Goal: Transaction & Acquisition: Purchase product/service

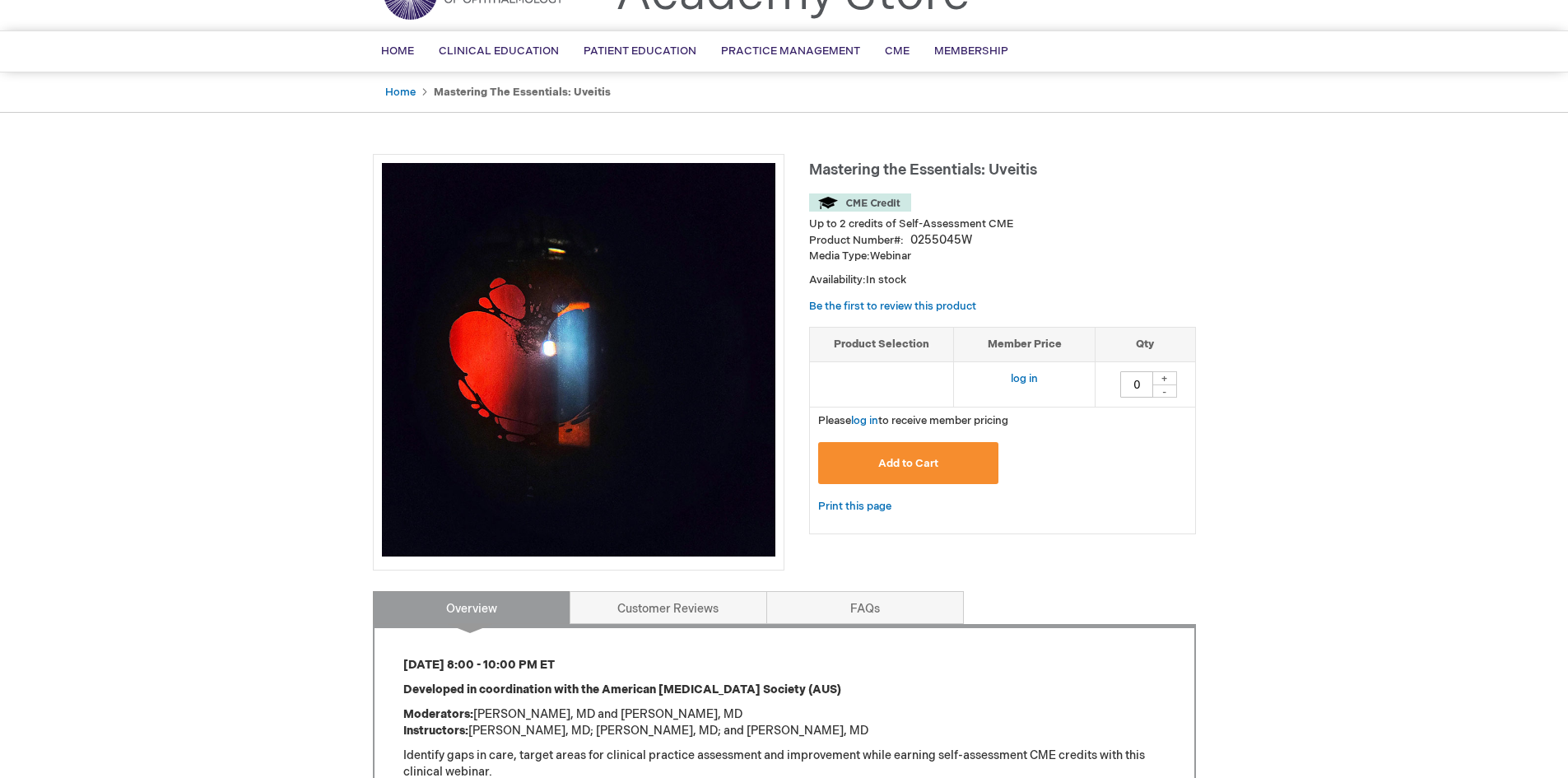
scroll to position [247, 0]
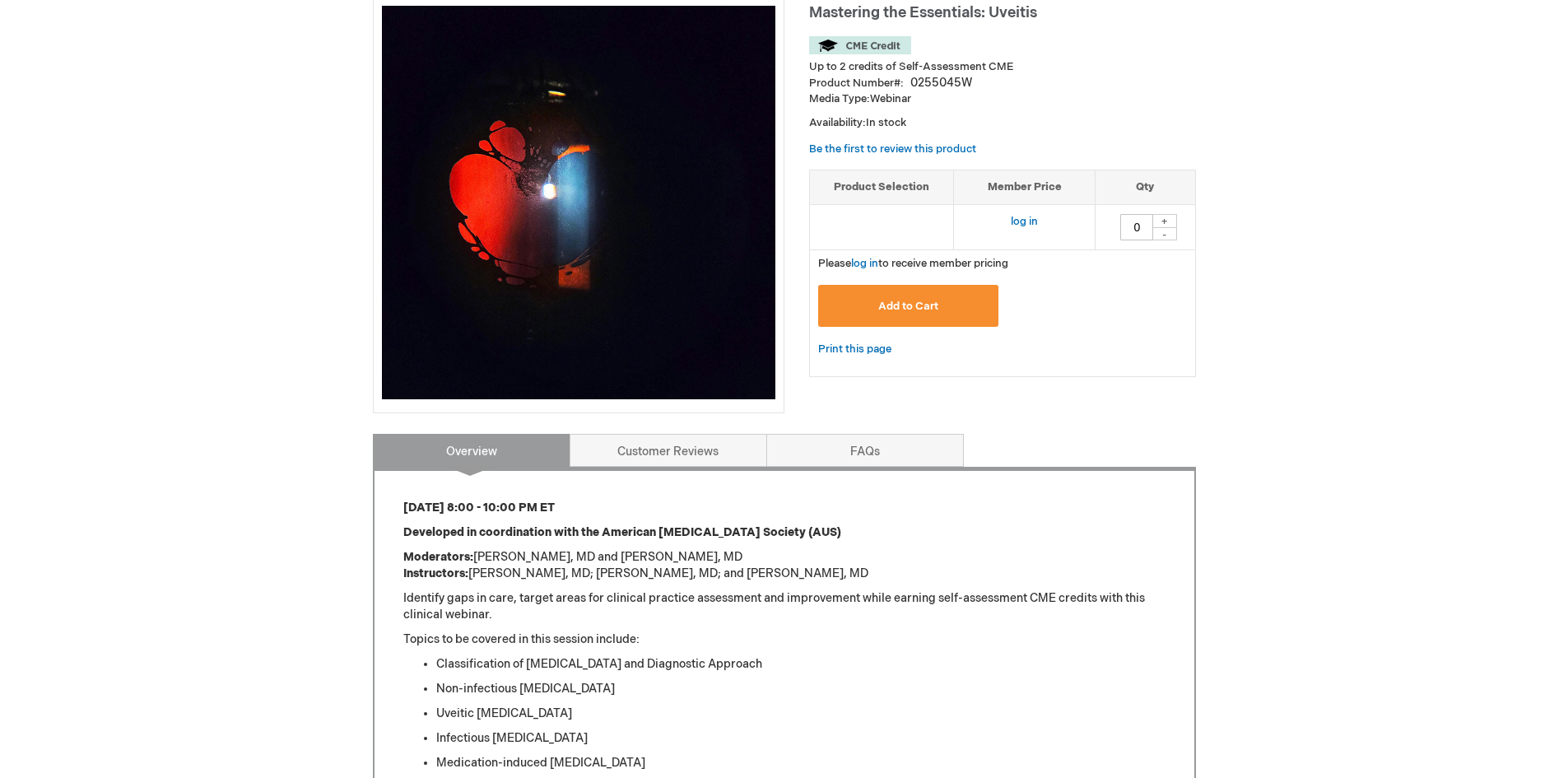
click at [910, 312] on span "Add to Cart" at bounding box center [908, 306] width 60 height 13
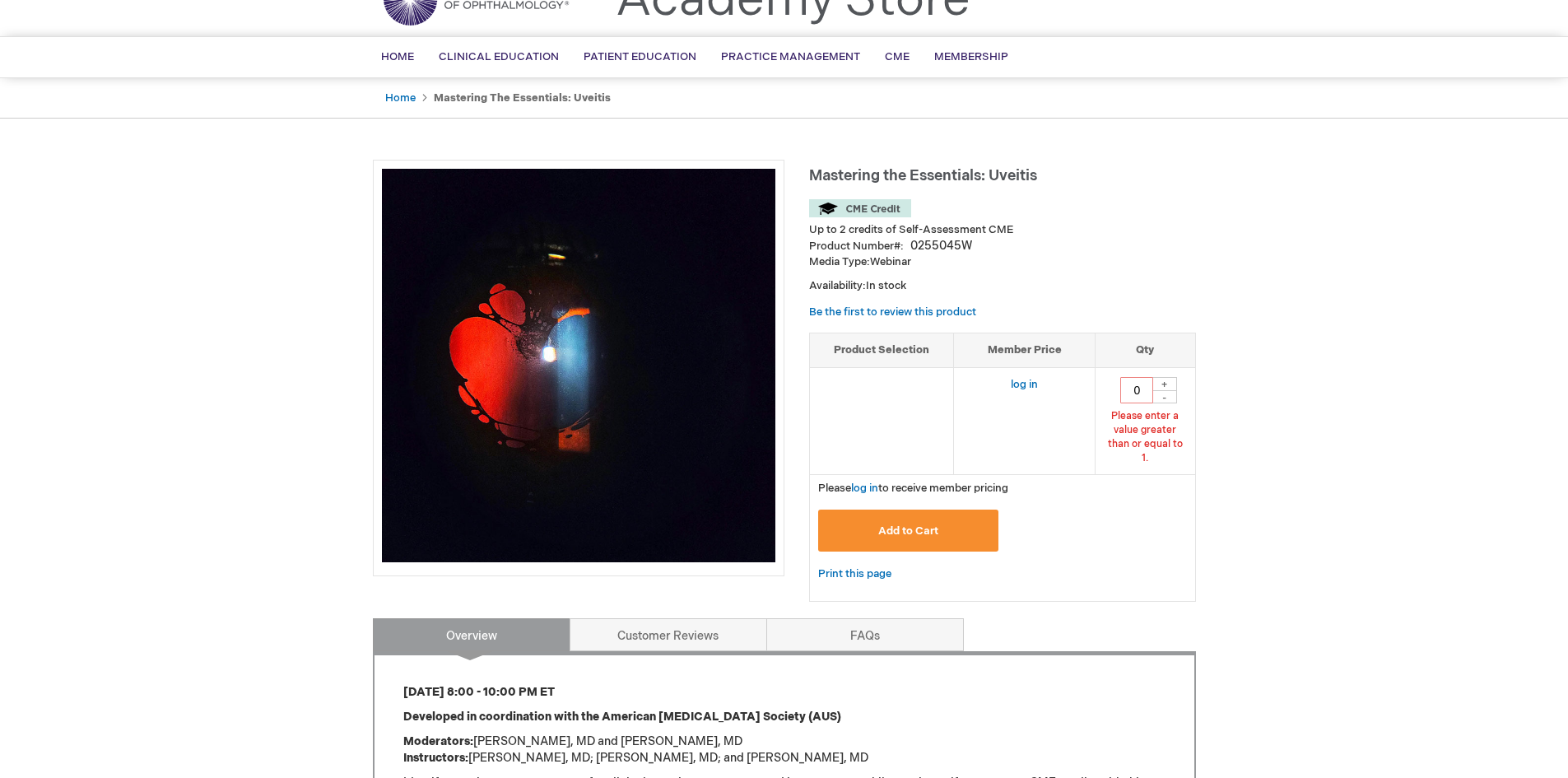
scroll to position [72, 0]
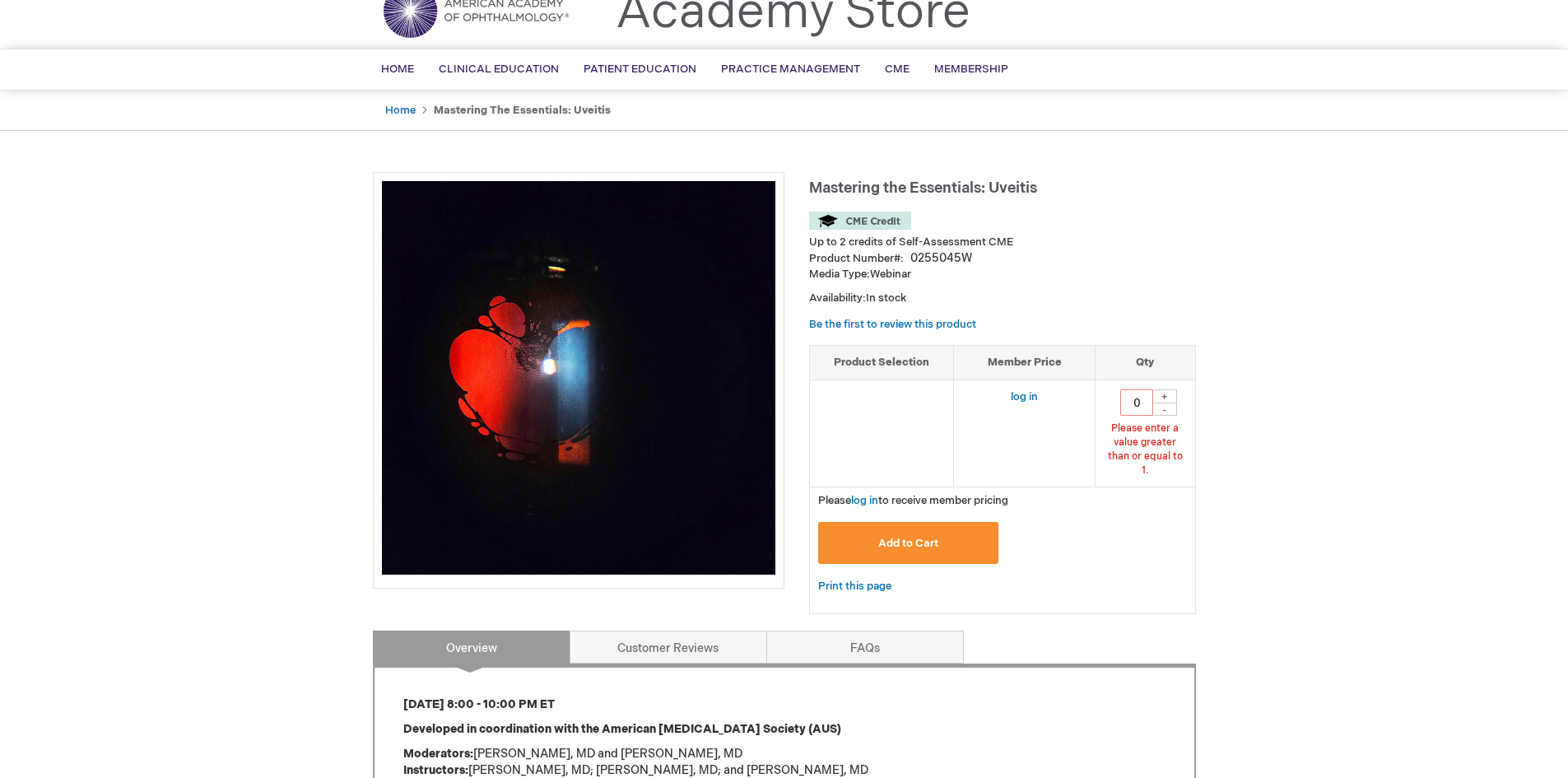
click at [1166, 397] on div "+" at bounding box center [1165, 396] width 25 height 14
type input "1"
click at [959, 522] on button "Add to Cart" at bounding box center [909, 543] width 181 height 42
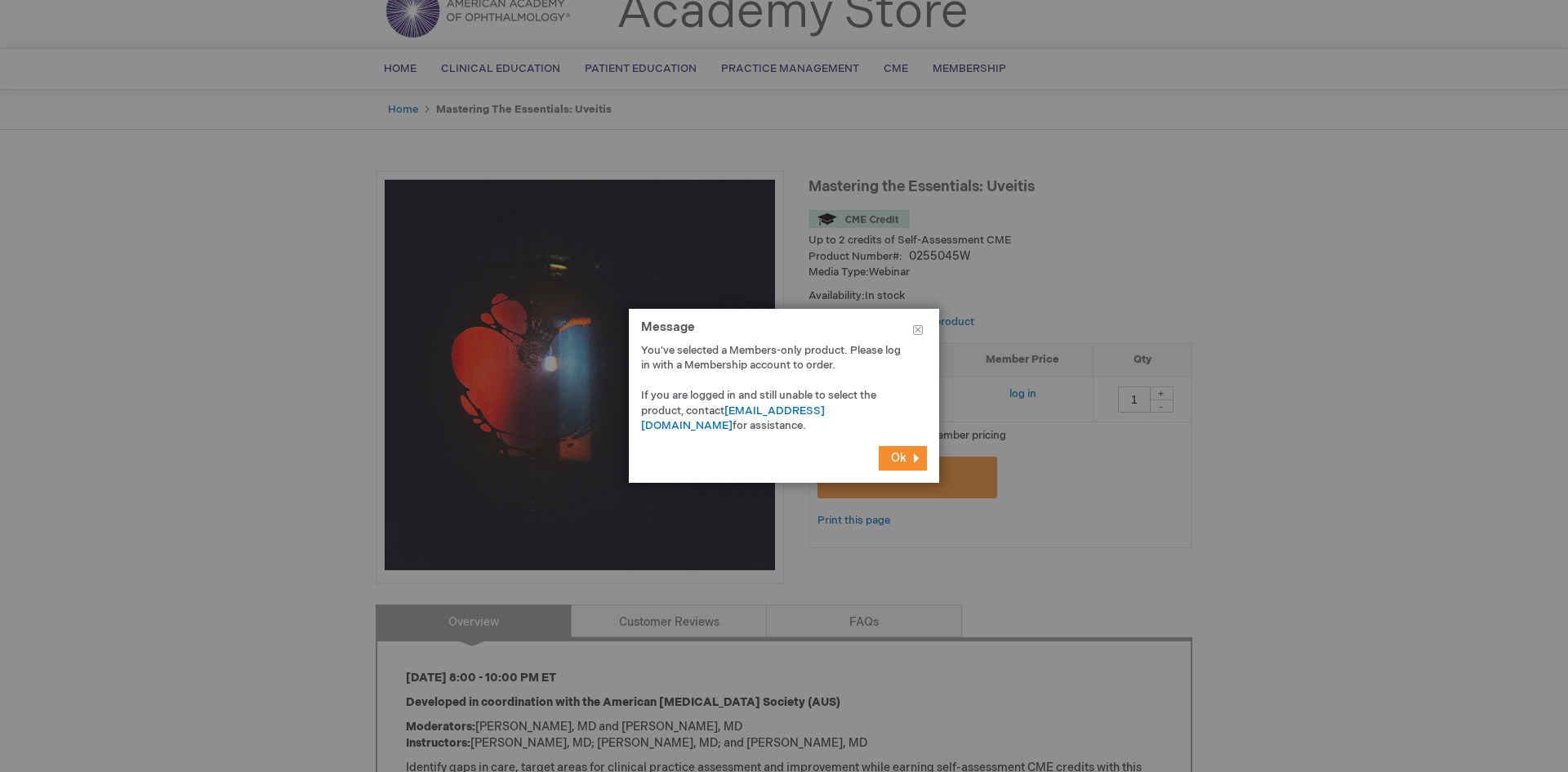
click at [896, 460] on span "Ok" at bounding box center [898, 458] width 15 height 14
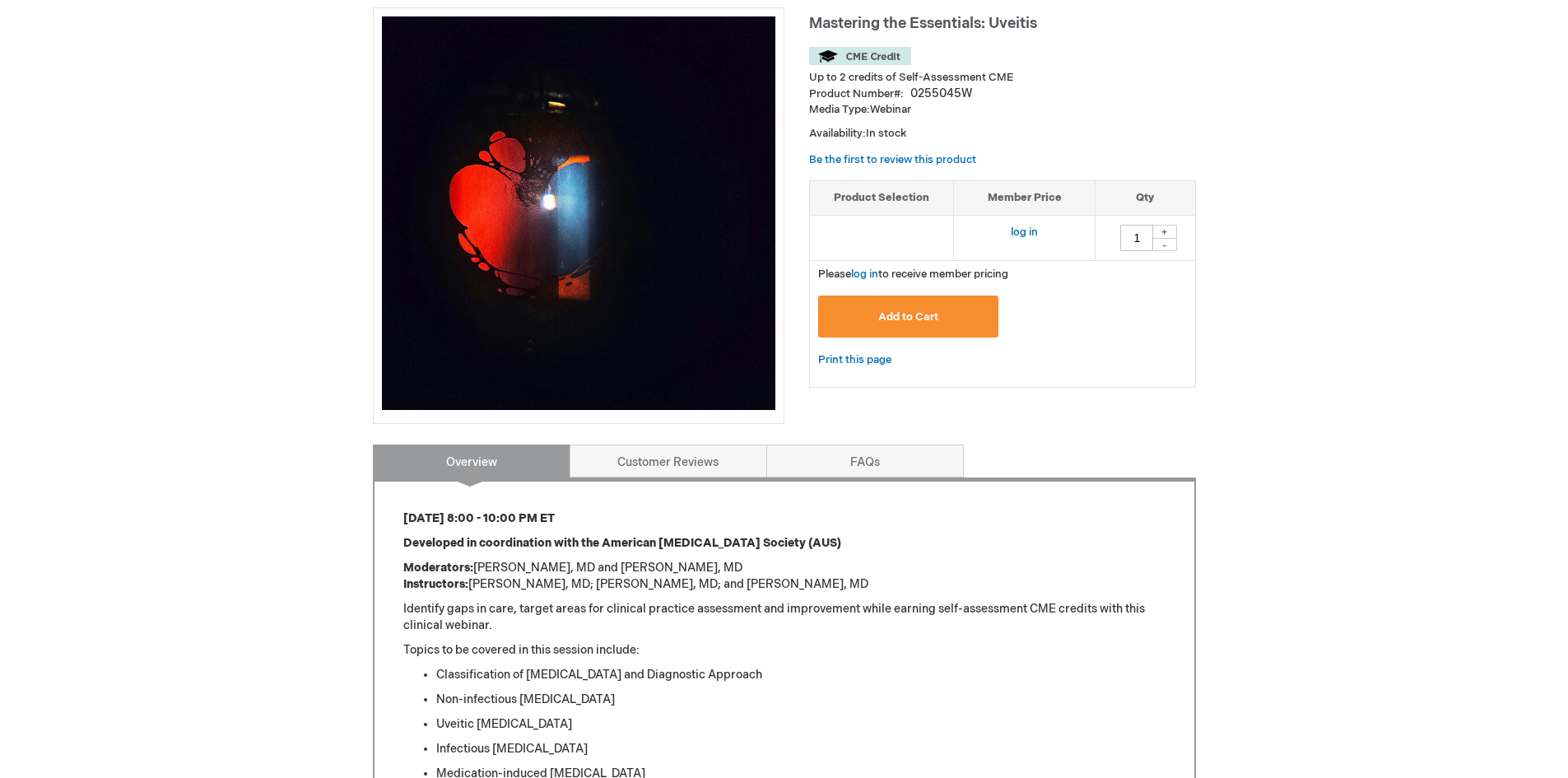
scroll to position [0, 0]
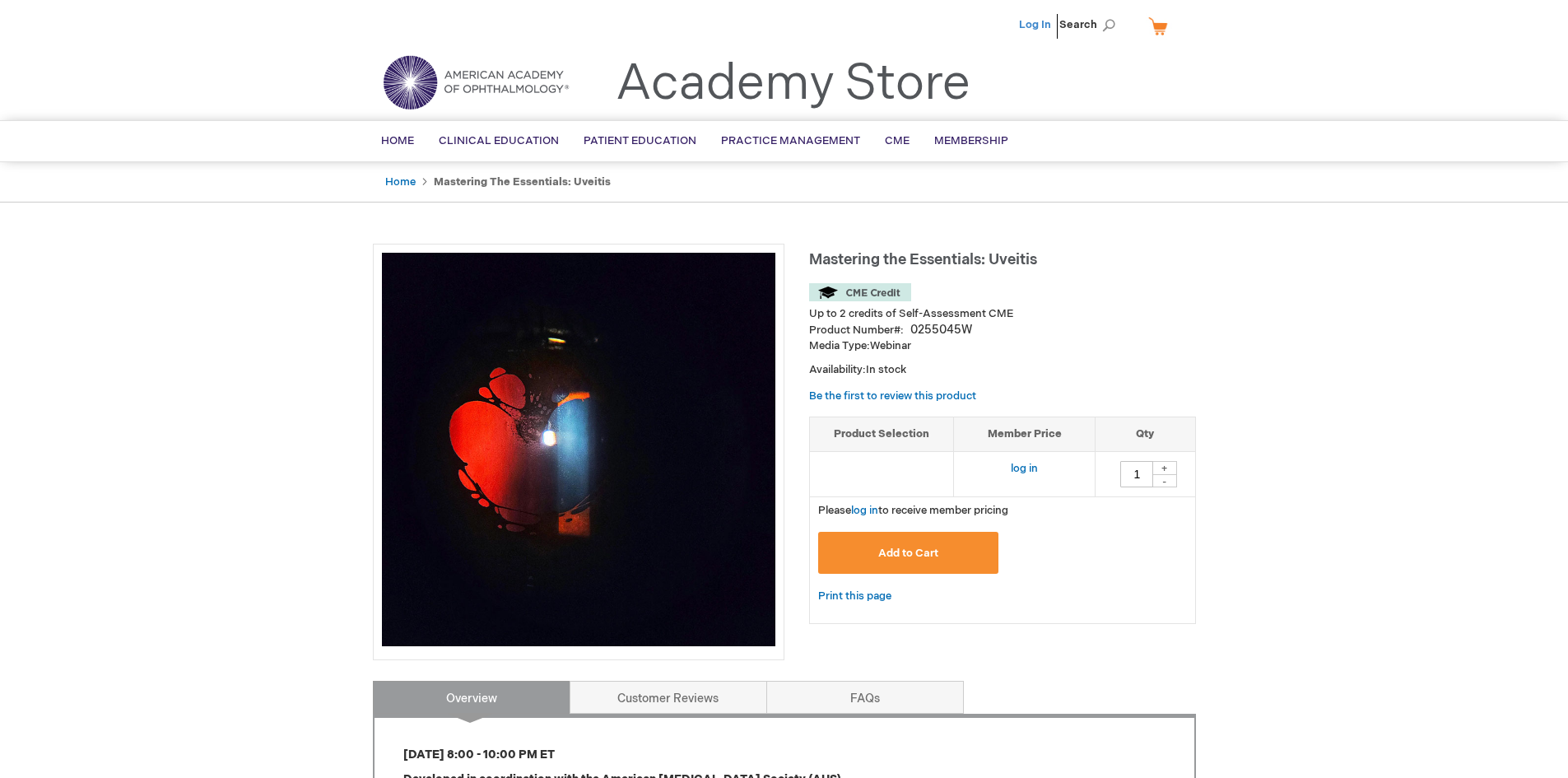
click at [1033, 30] on link "Log In" at bounding box center [1036, 24] width 33 height 13
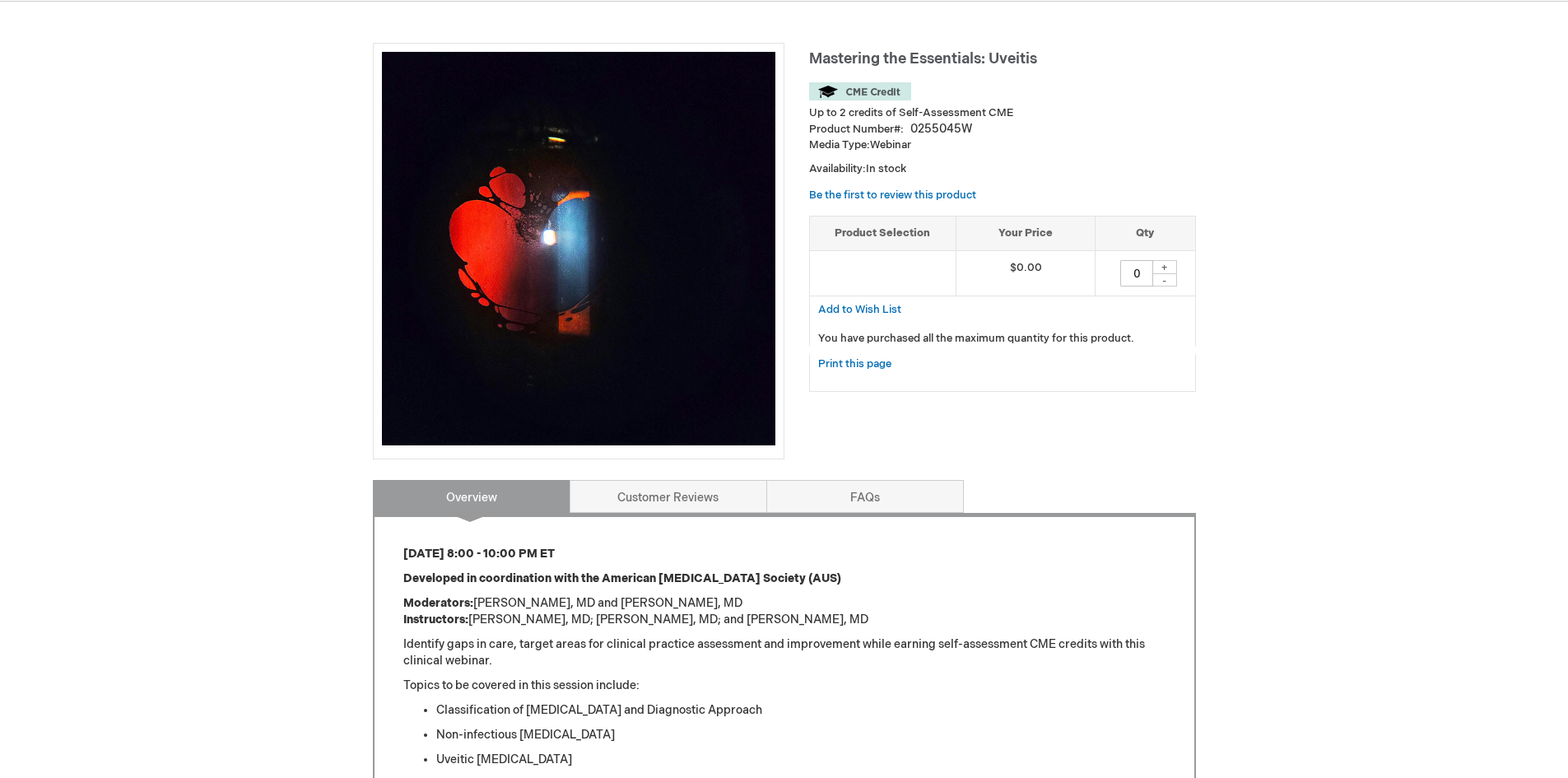
scroll to position [330, 0]
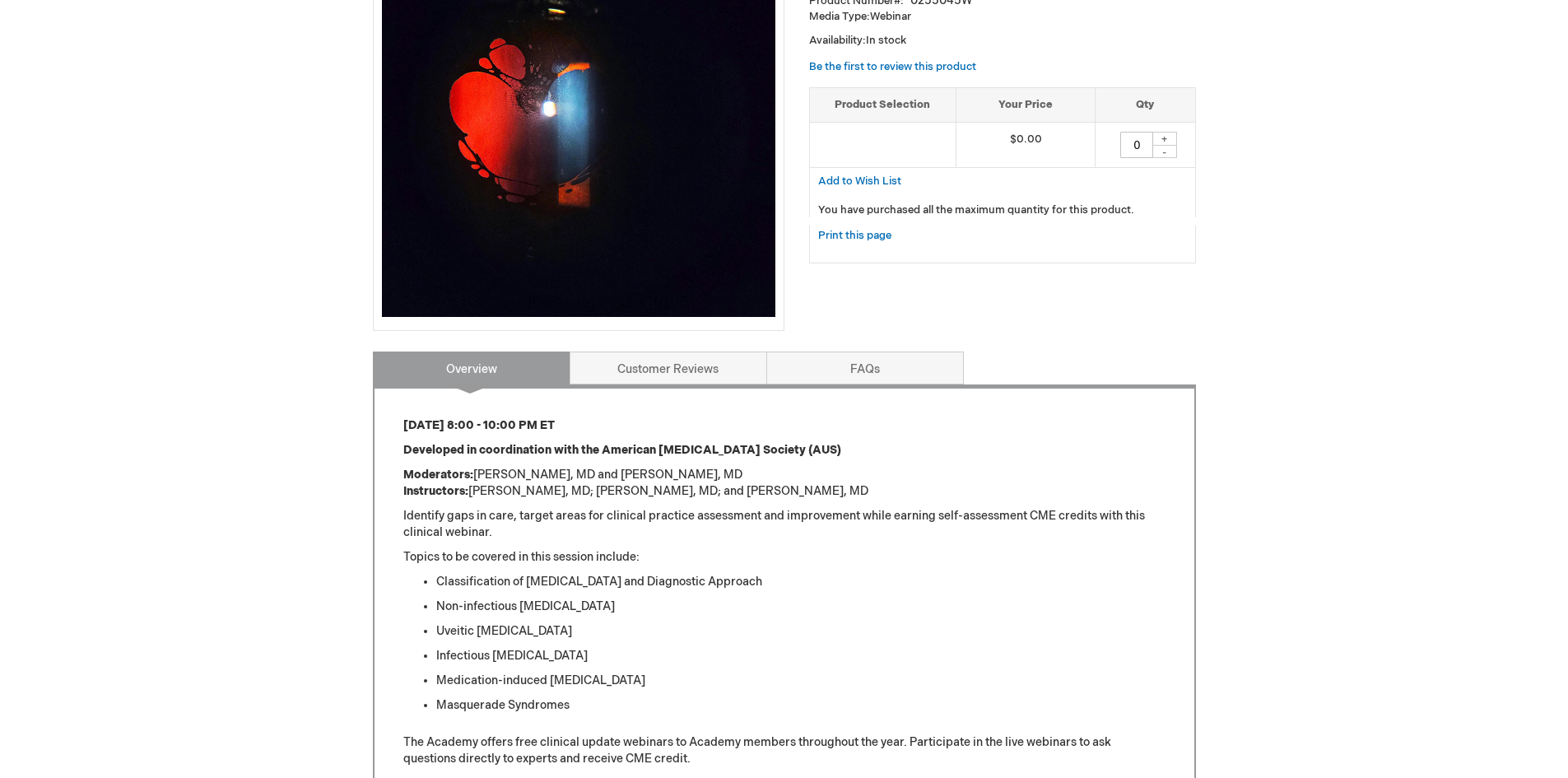
click at [1162, 140] on div "+" at bounding box center [1165, 139] width 25 height 14
click at [1164, 139] on div "+" at bounding box center [1165, 139] width 25 height 14
click at [1164, 151] on div "-" at bounding box center [1165, 151] width 25 height 13
click at [1164, 138] on div "+" at bounding box center [1165, 139] width 25 height 14
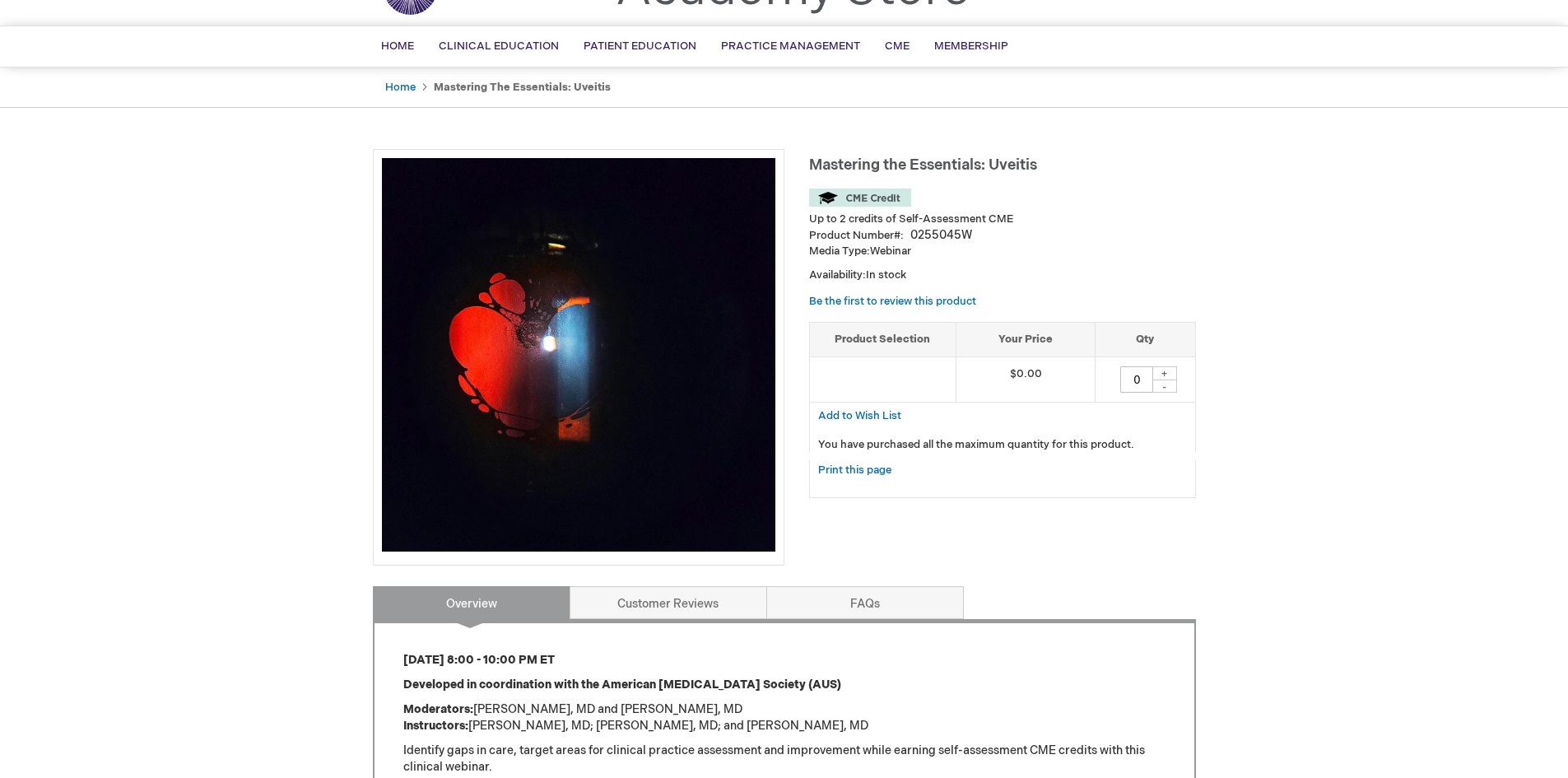
scroll to position [0, 0]
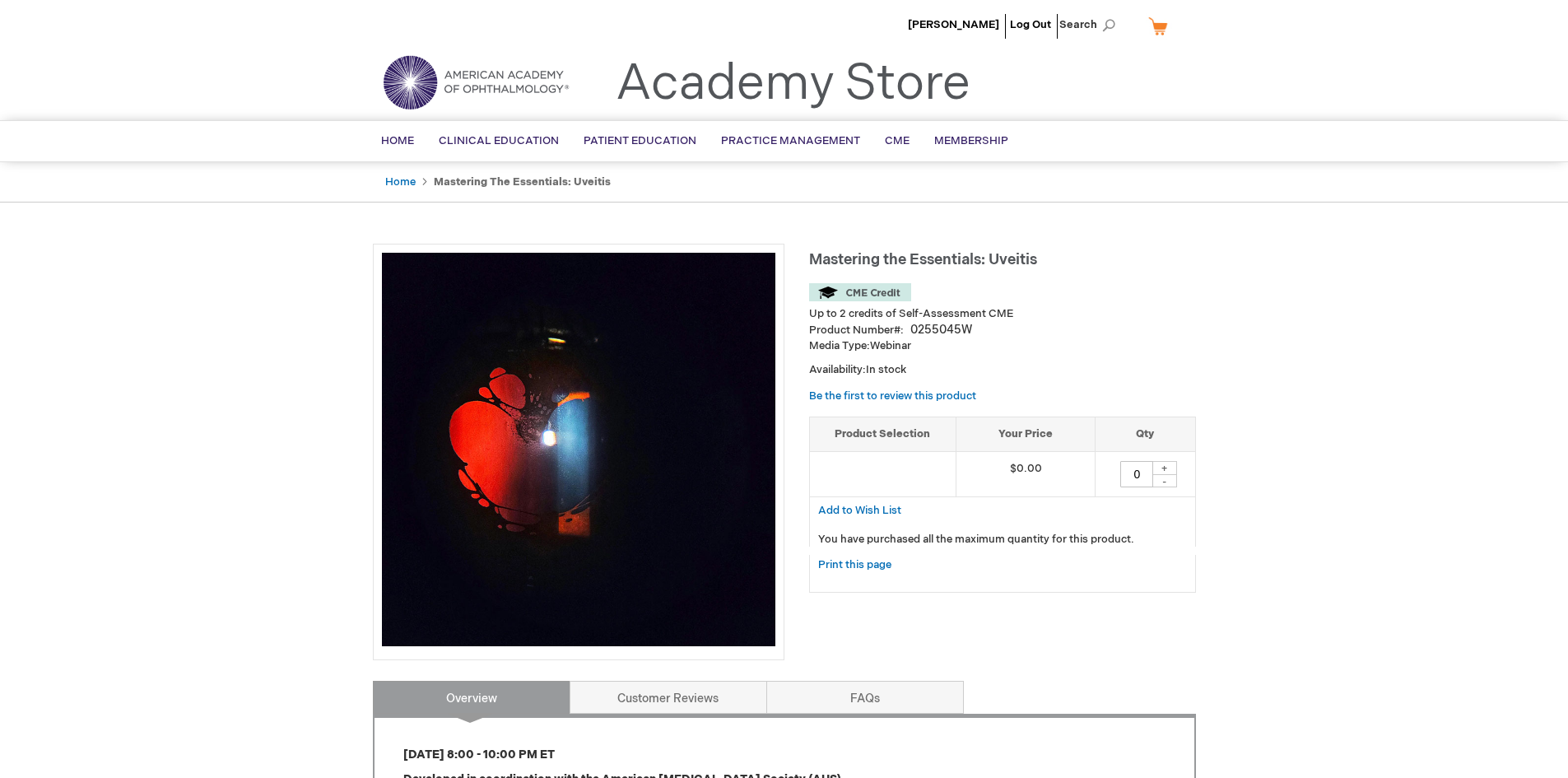
click at [1163, 38] on link "My Cart" at bounding box center [1165, 26] width 39 height 29
click at [1226, 262] on div "Marcelo Azocar Log Out Search My Cart CLOSE RECENTLY ADDED ITEM(S) Close There …" at bounding box center [784, 759] width 1568 height 1518
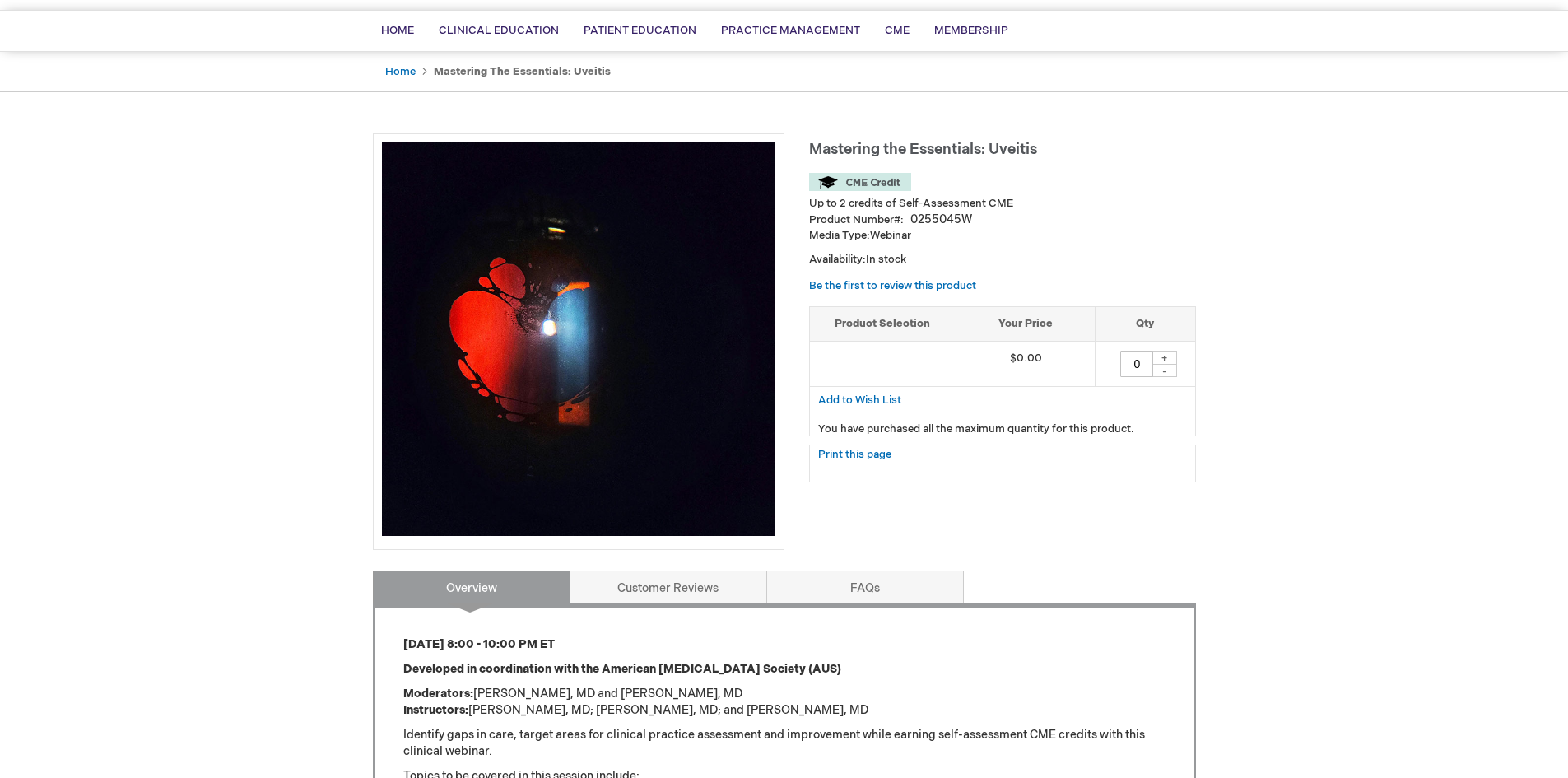
scroll to position [247, 0]
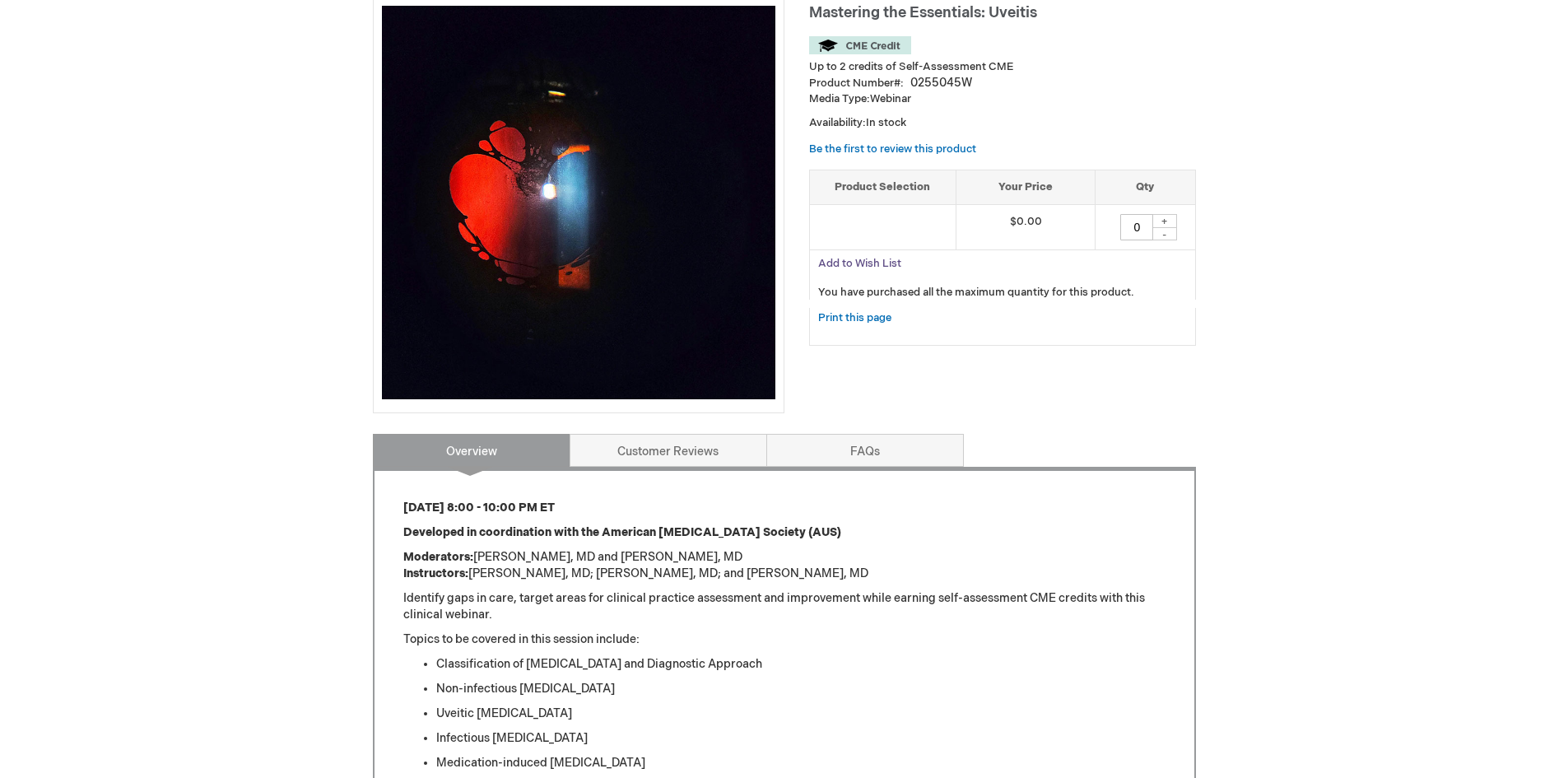
click at [852, 264] on span "Add to Wish List" at bounding box center [859, 263] width 83 height 13
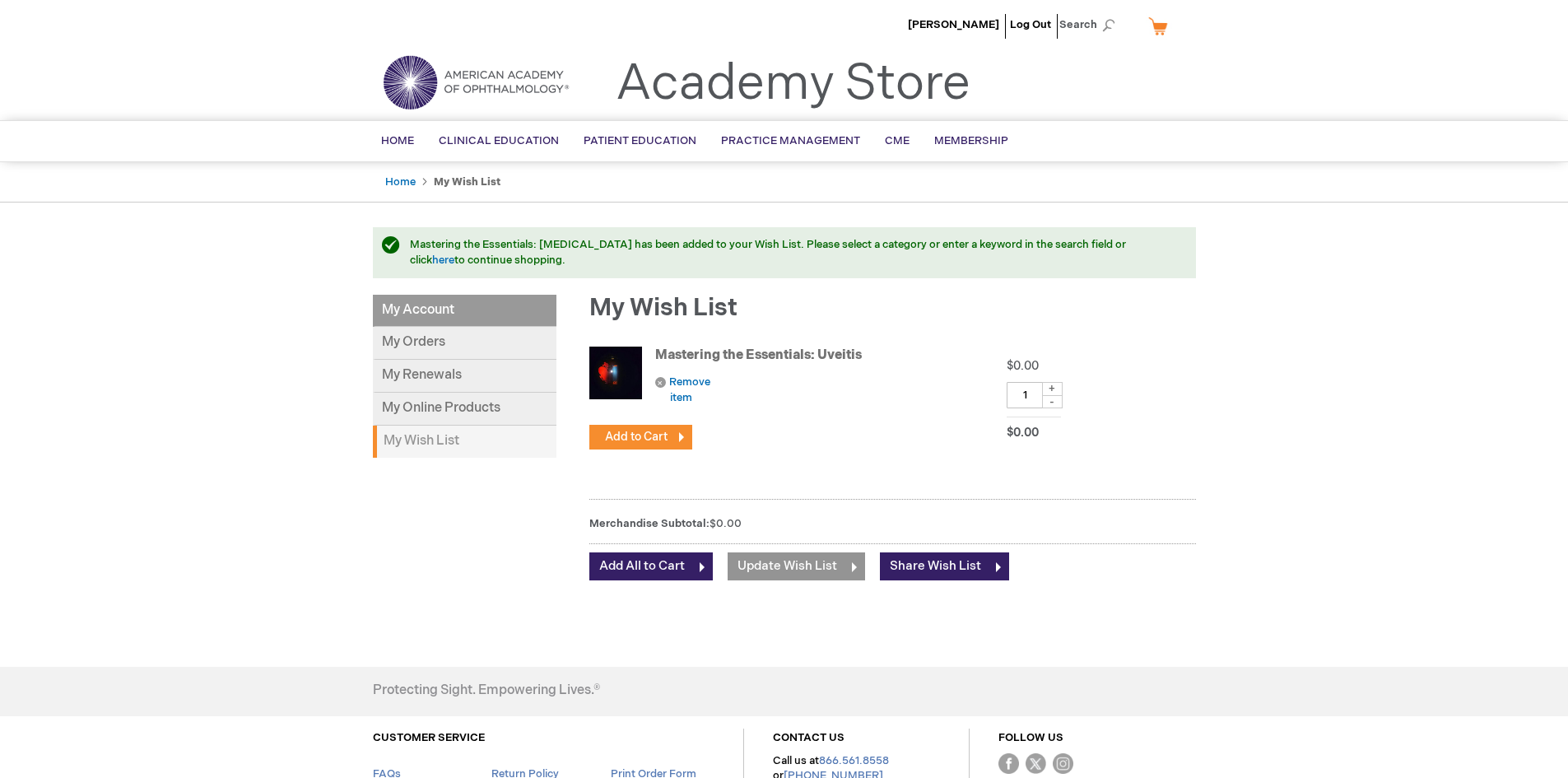
click at [1046, 387] on div "+" at bounding box center [1053, 389] width 21 height 14
click at [1053, 401] on div "-" at bounding box center [1053, 401] width 21 height 13
type input "1"
click at [661, 439] on span "Add to Cart" at bounding box center [636, 437] width 62 height 14
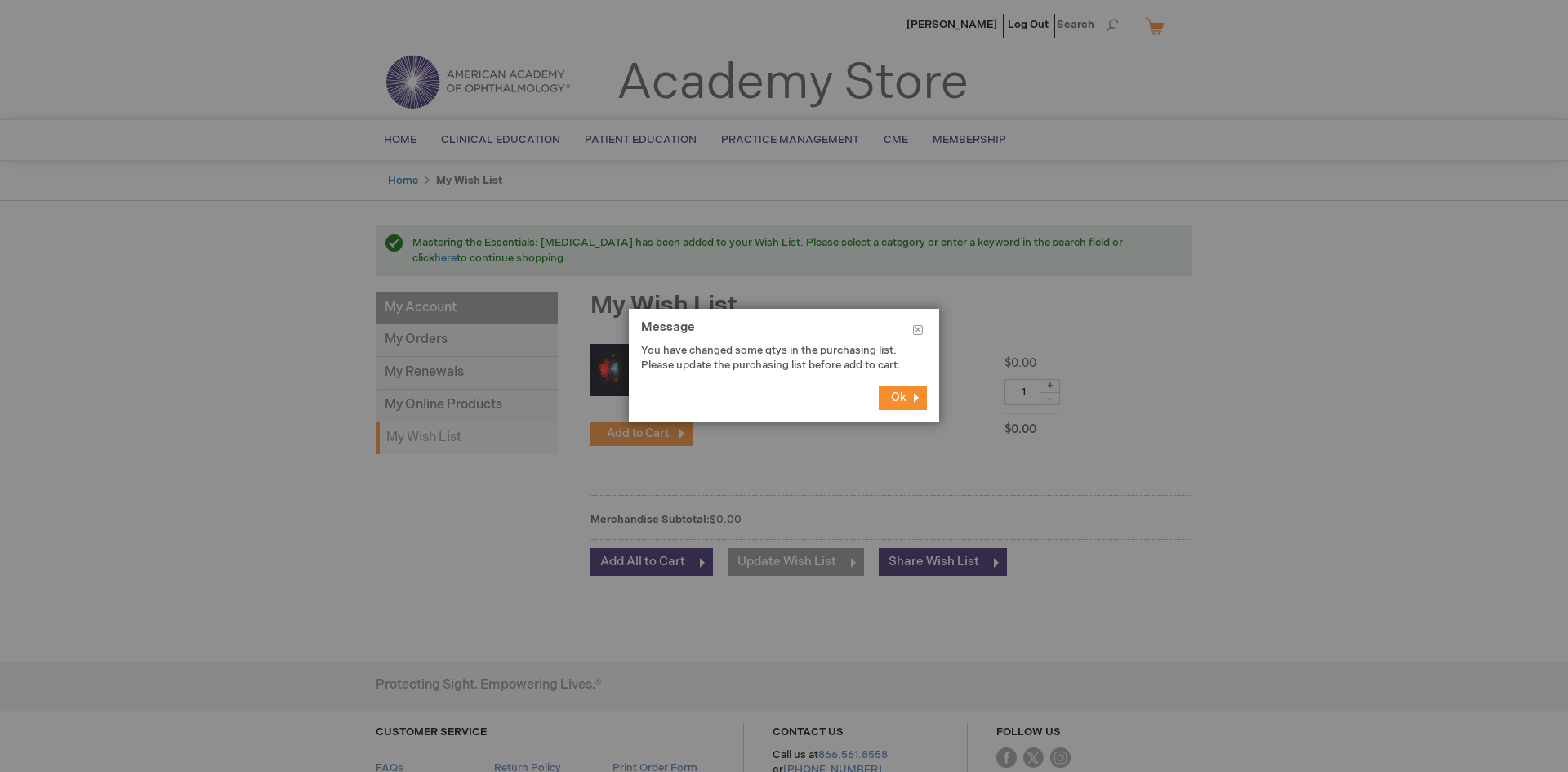
click at [903, 404] on span "Ok" at bounding box center [898, 397] width 15 height 14
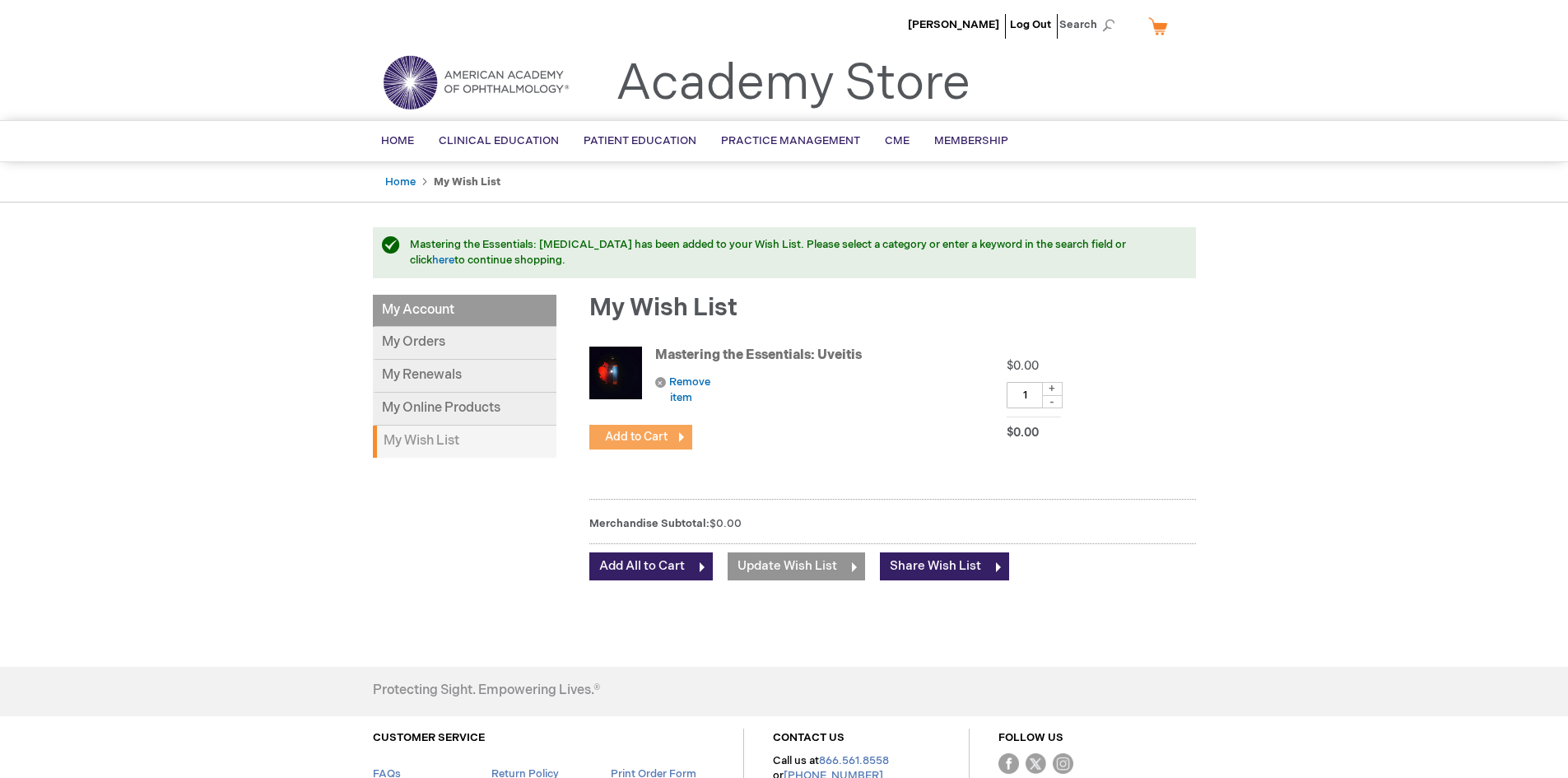
click at [630, 438] on span "Add to Cart" at bounding box center [636, 437] width 62 height 14
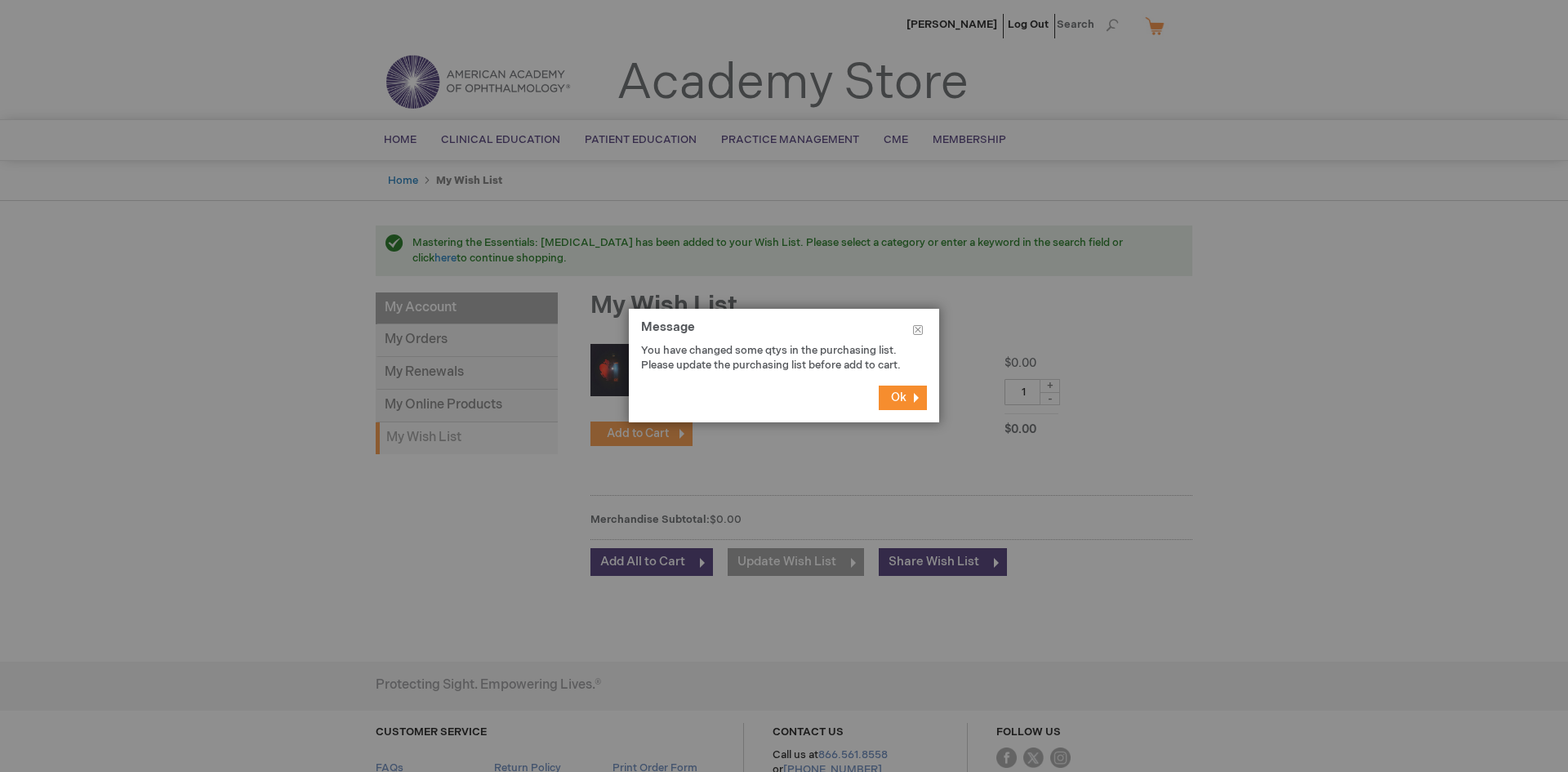
click at [893, 404] on span "Ok" at bounding box center [898, 397] width 15 height 14
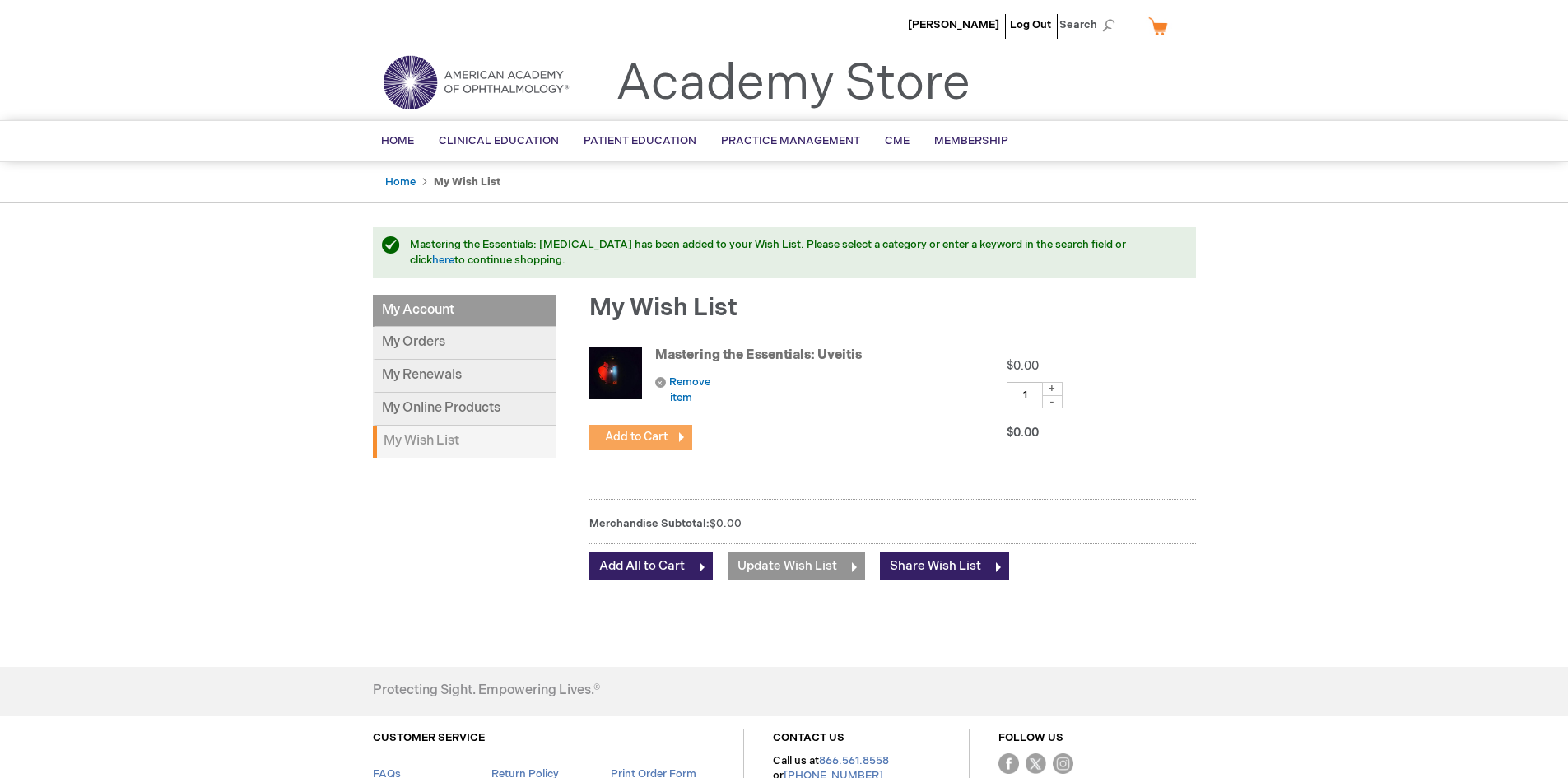
click at [680, 442] on button "Add to Cart" at bounding box center [641, 437] width 103 height 25
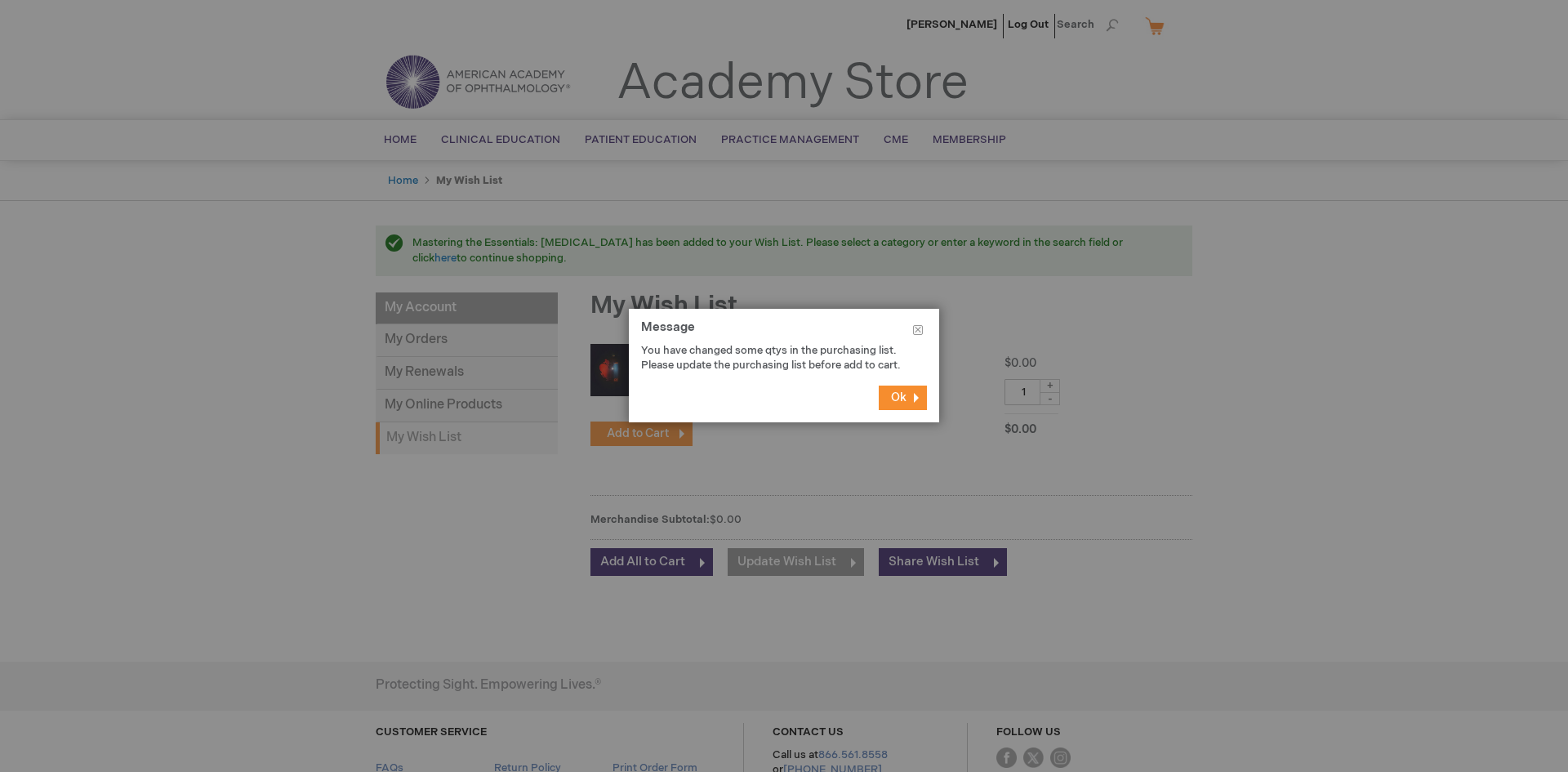
click at [923, 409] on button "Ok" at bounding box center [902, 397] width 48 height 25
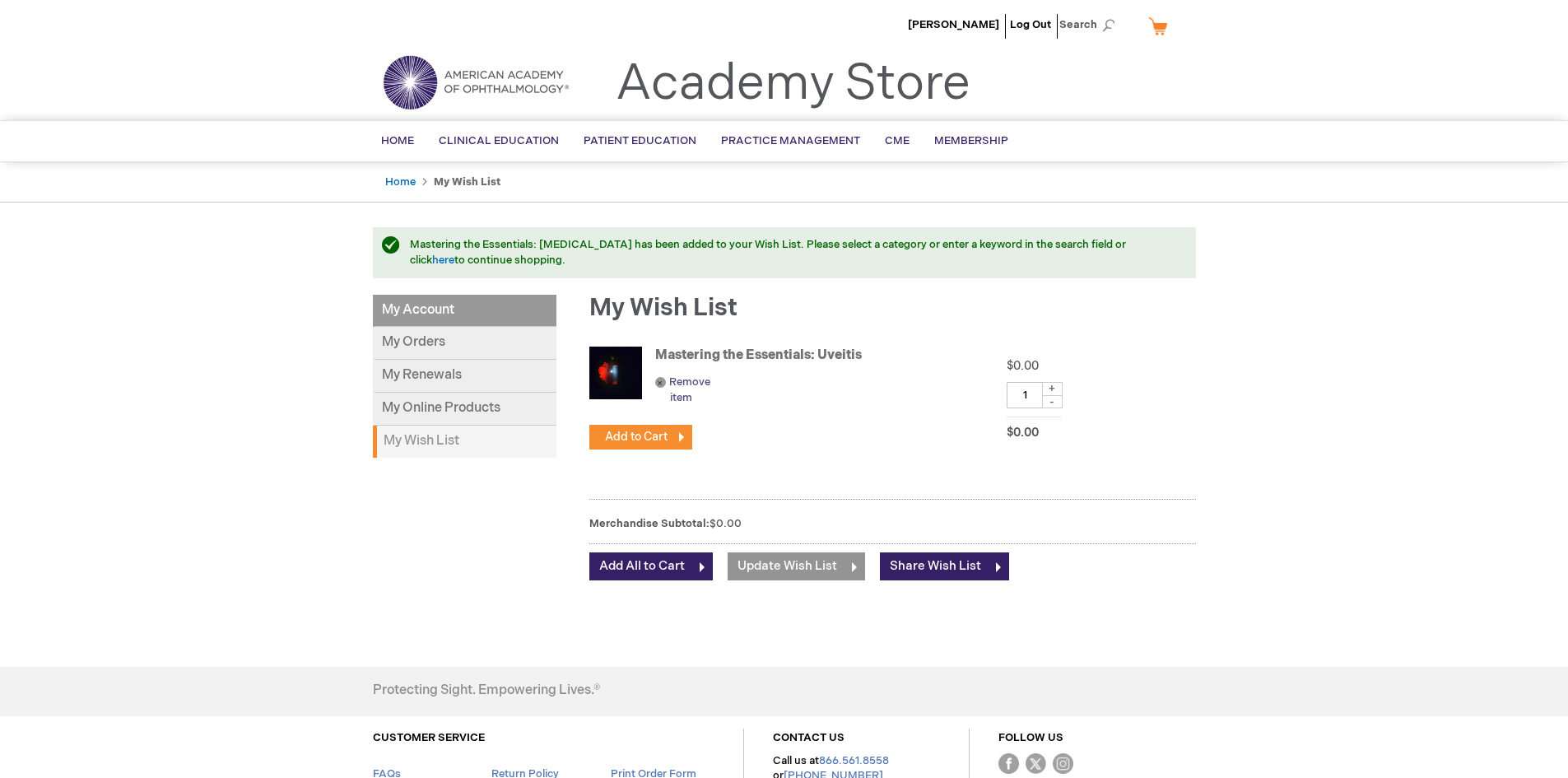
click at [663, 383] on link "Remove item" at bounding box center [695, 390] width 79 height 31
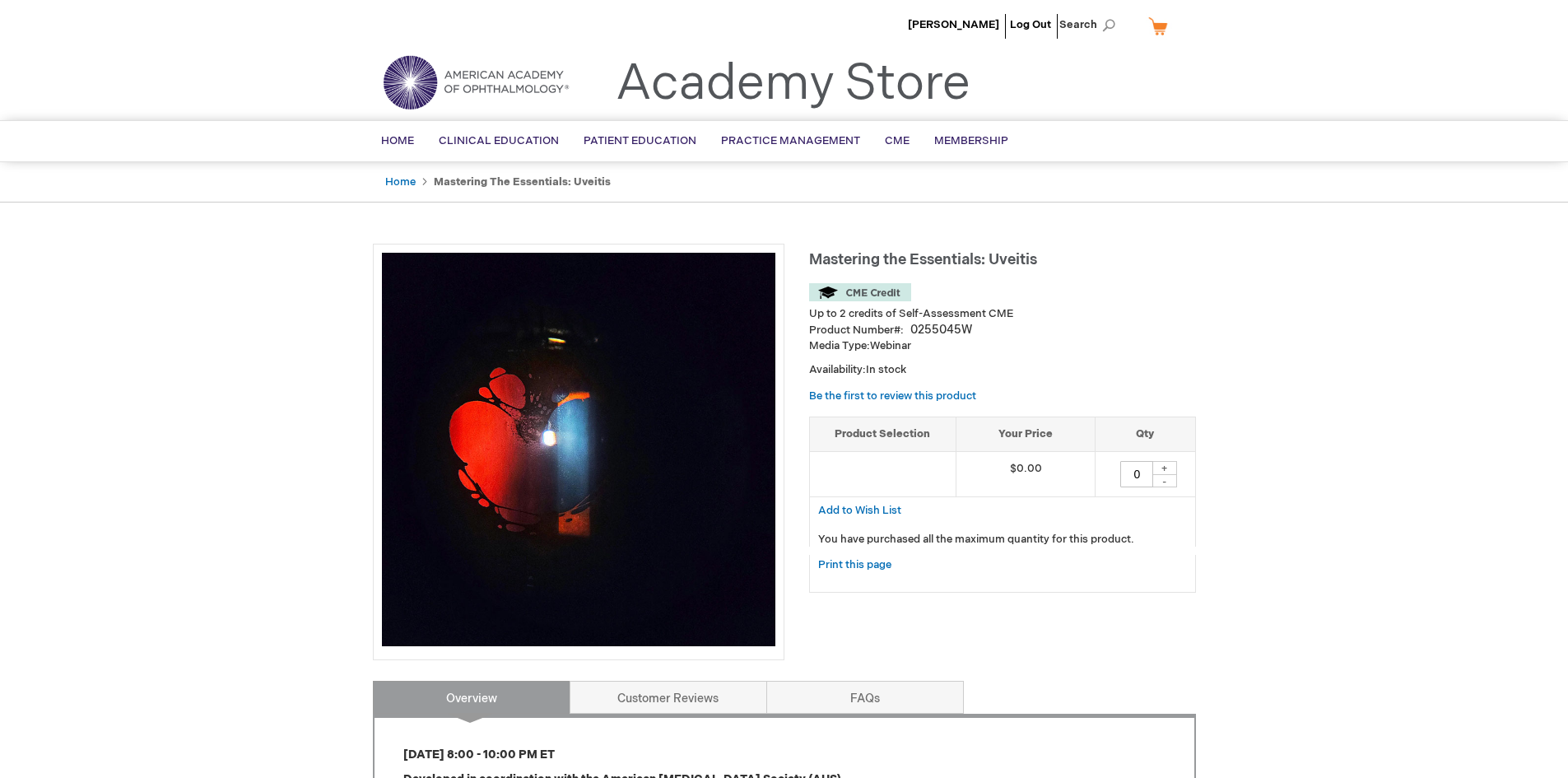
click at [1166, 467] on div "+" at bounding box center [1165, 468] width 25 height 14
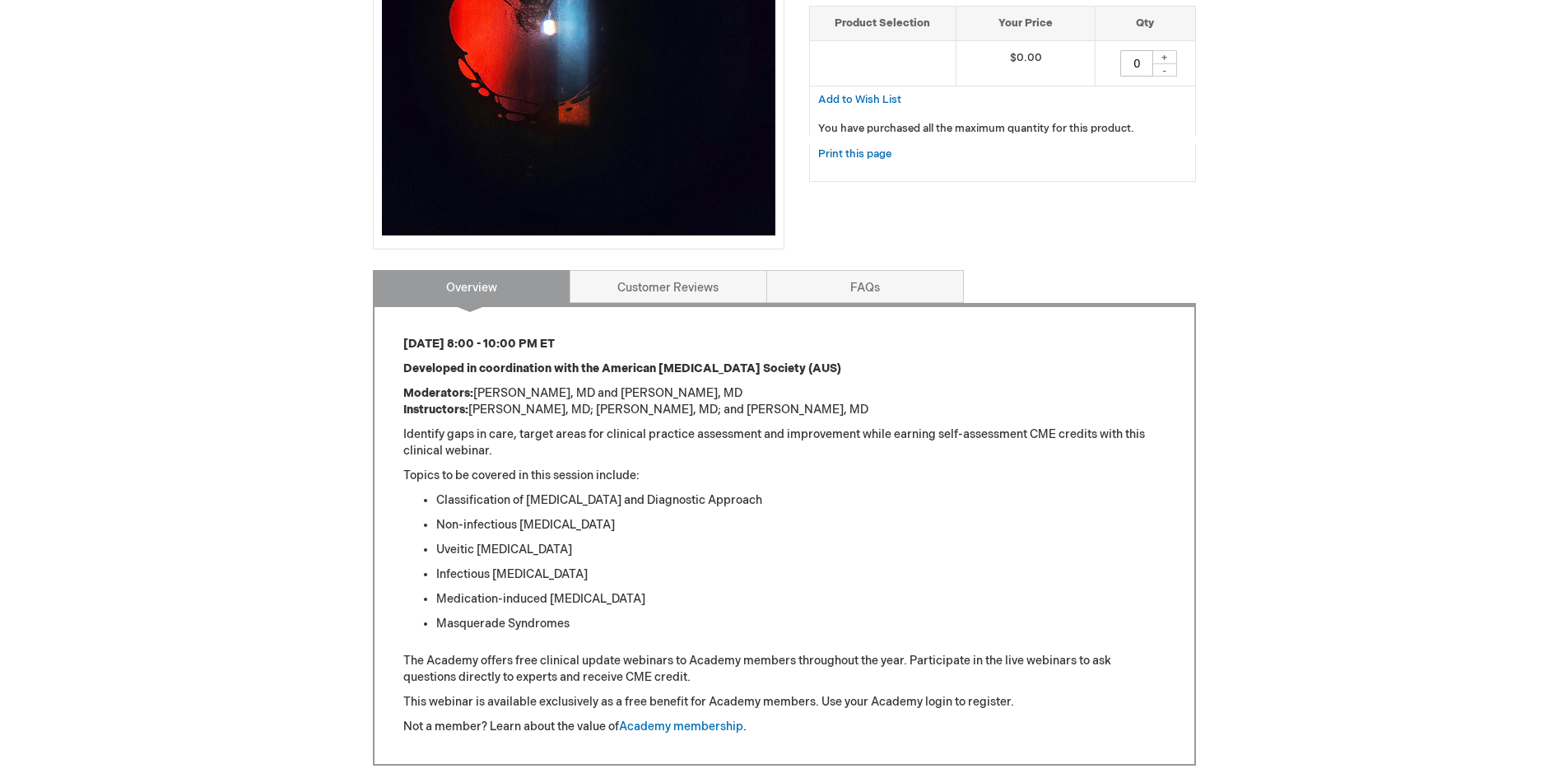
scroll to position [163, 0]
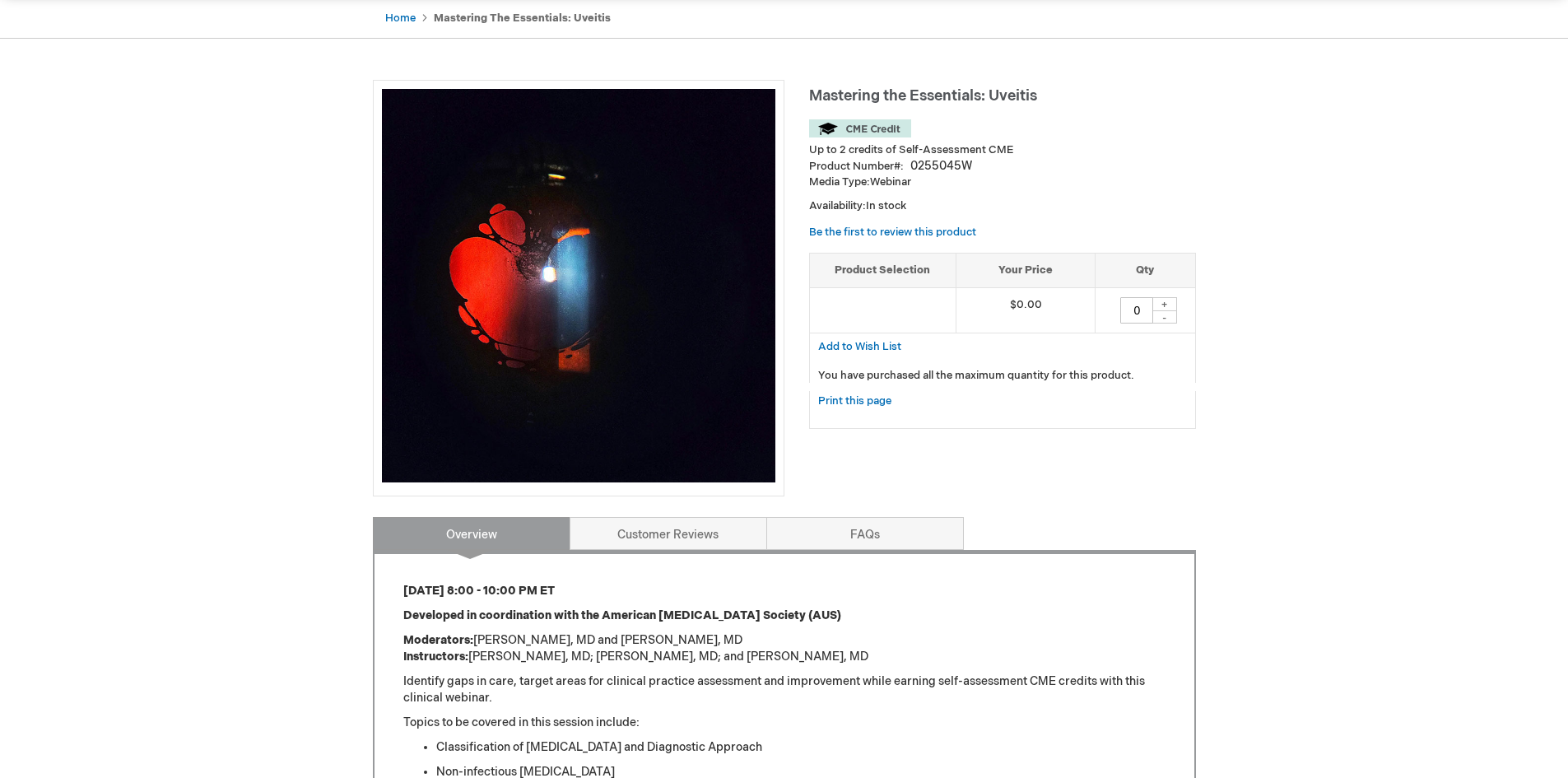
click at [1163, 307] on div "+" at bounding box center [1165, 304] width 25 height 14
click at [1037, 312] on td "$0.00" at bounding box center [1026, 310] width 140 height 45
click at [1035, 304] on td "$0.00" at bounding box center [1026, 310] width 140 height 45
click at [1036, 304] on td "$0.00" at bounding box center [1026, 310] width 140 height 45
click at [660, 532] on link "Customer Reviews" at bounding box center [668, 533] width 198 height 33
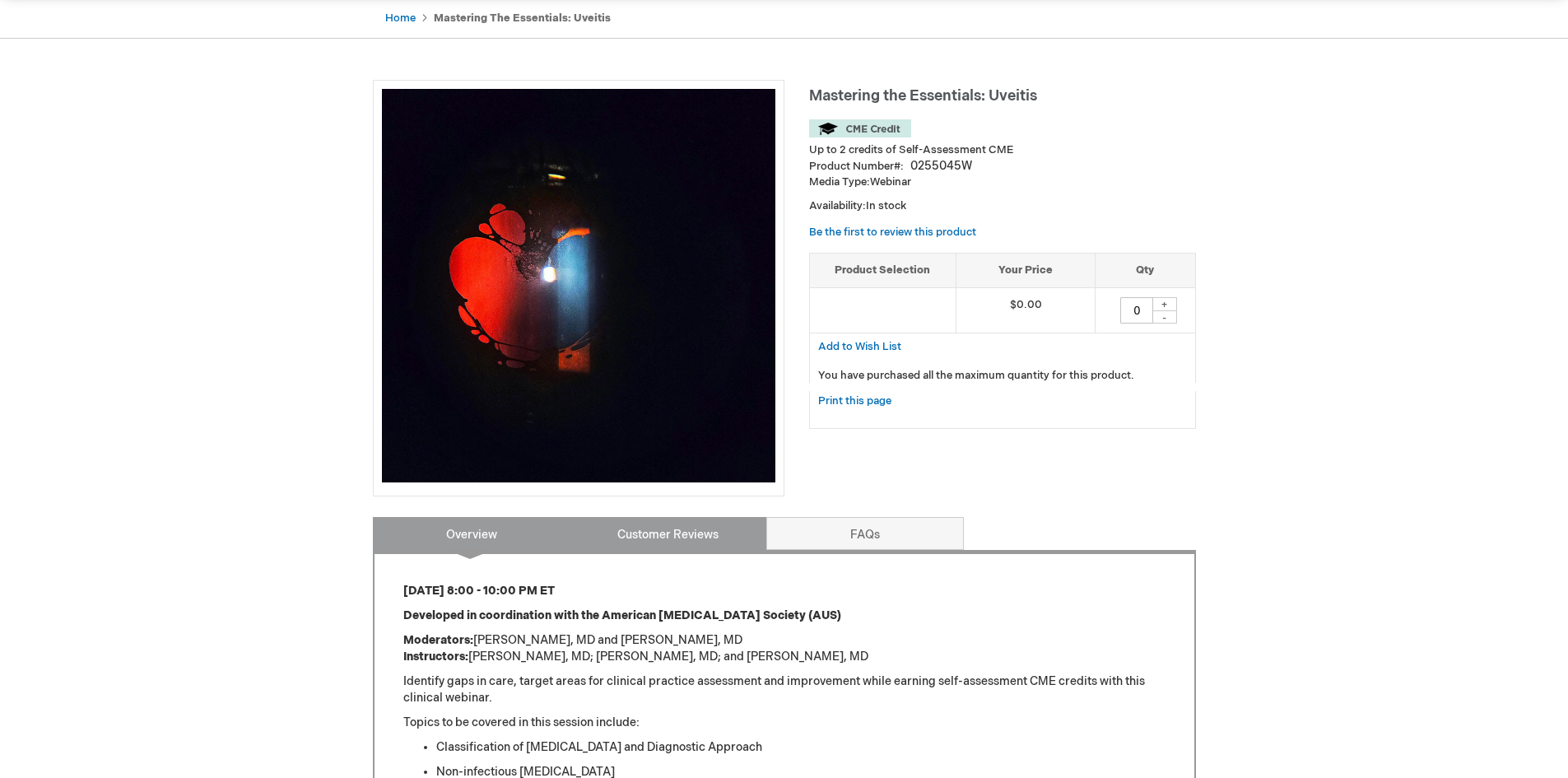
scroll to position [680, 0]
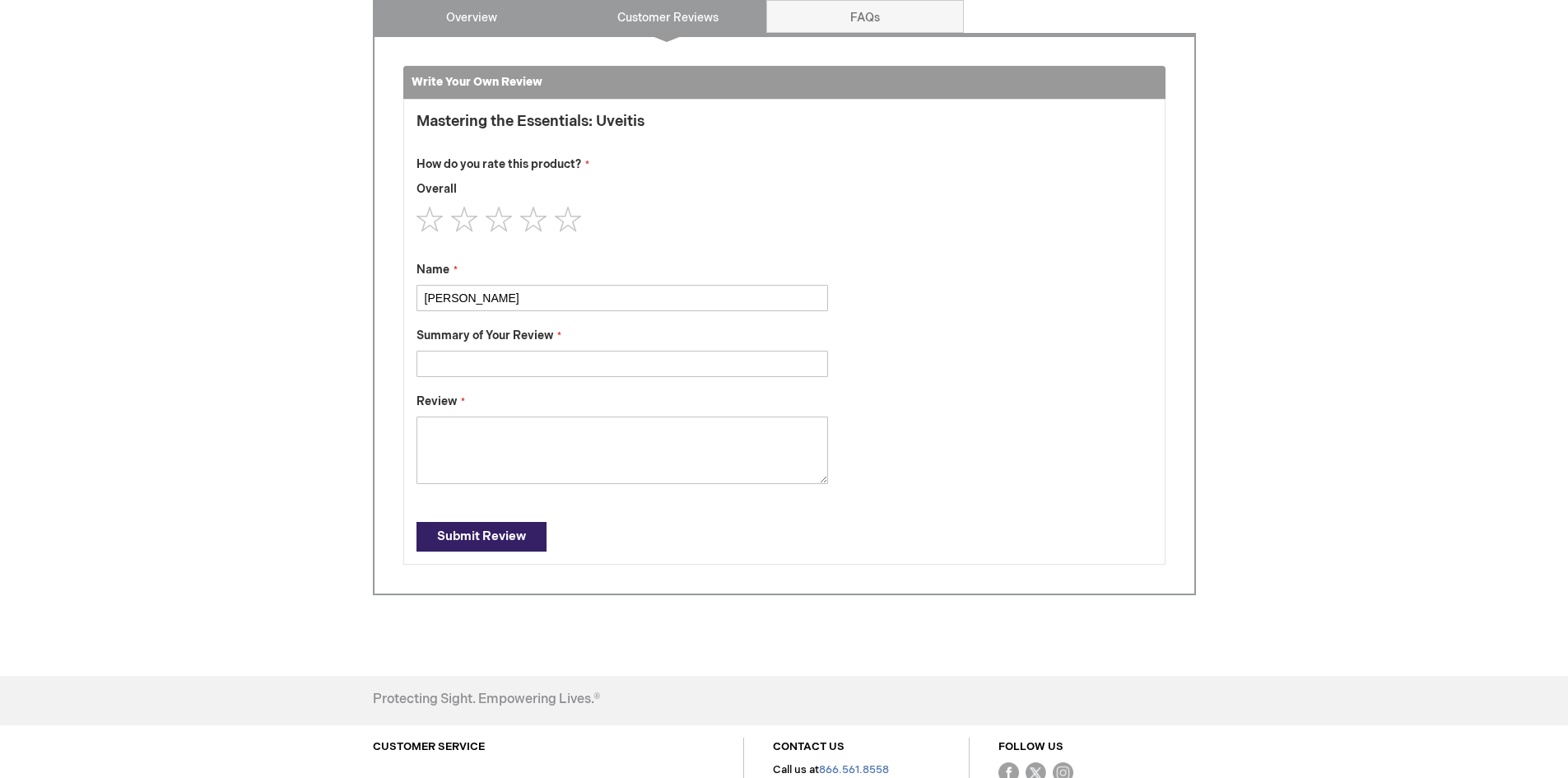
click at [508, 20] on link "Overview" at bounding box center [472, 16] width 198 height 33
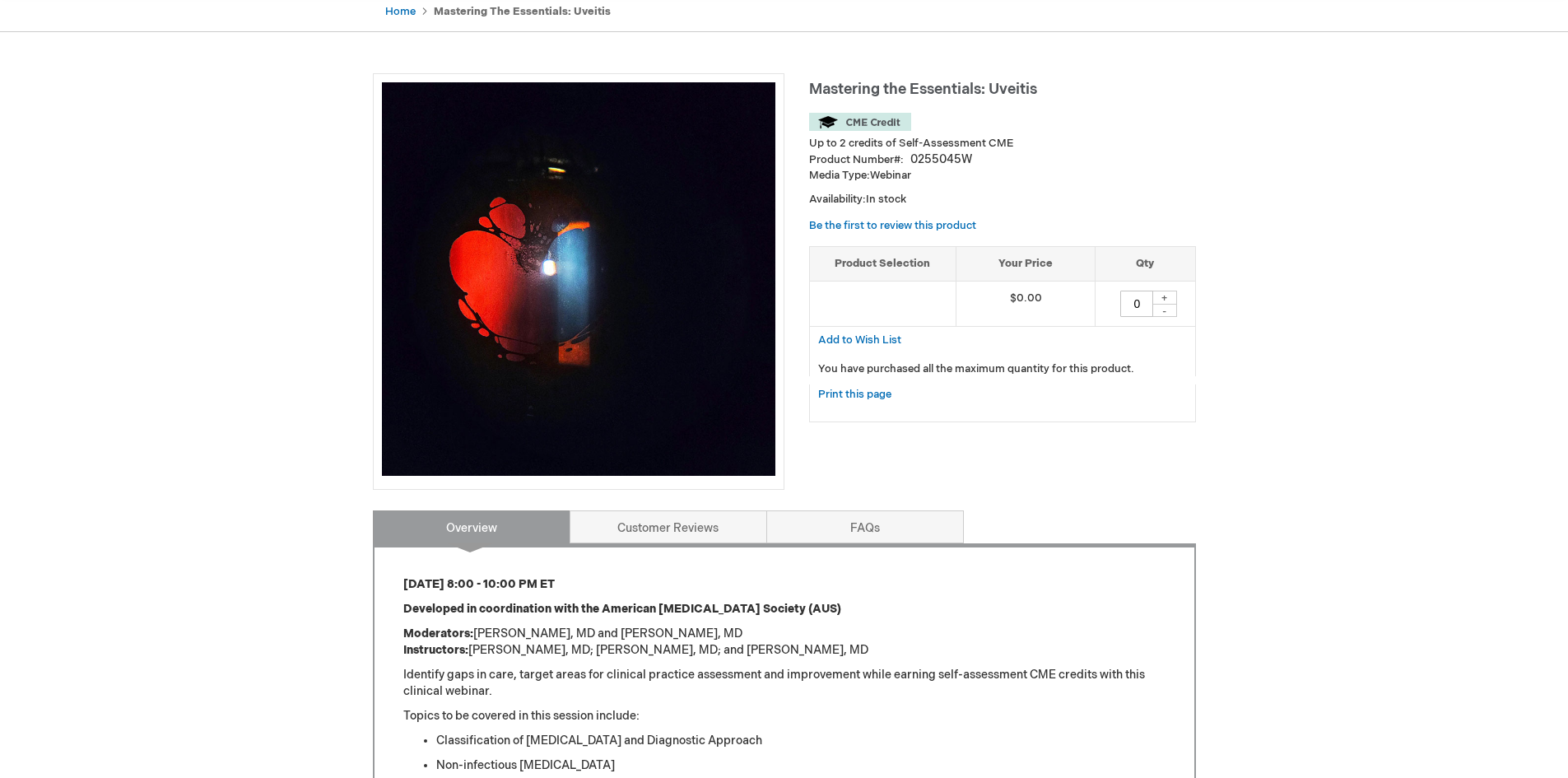
scroll to position [22, 0]
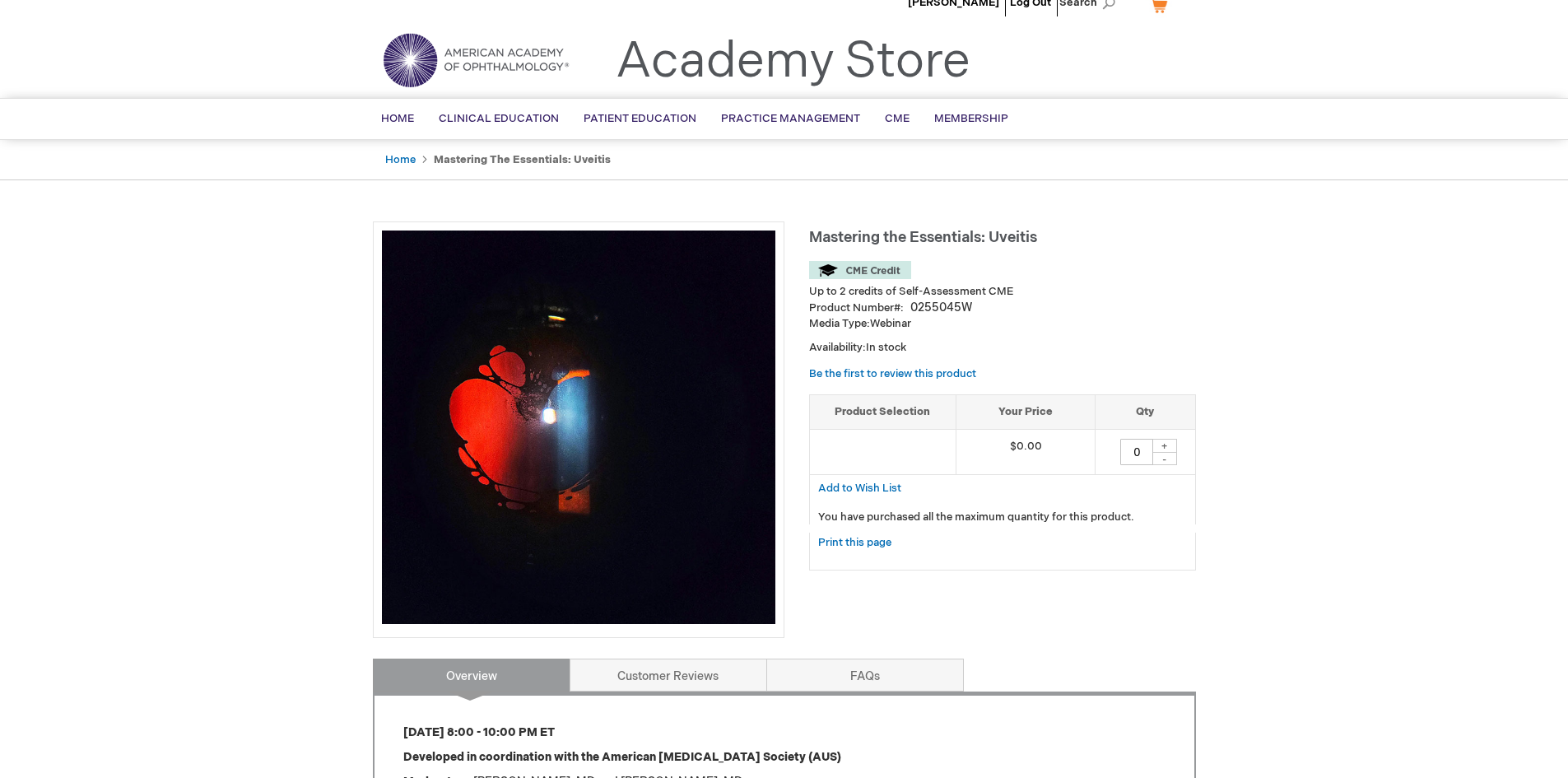
click at [1167, 448] on div "+" at bounding box center [1165, 446] width 25 height 14
click at [1166, 460] on div "-" at bounding box center [1165, 458] width 25 height 13
click at [870, 265] on img at bounding box center [859, 270] width 102 height 18
click at [870, 269] on img at bounding box center [859, 270] width 102 height 18
click at [883, 487] on span "Add to Wish List" at bounding box center [859, 488] width 83 height 13
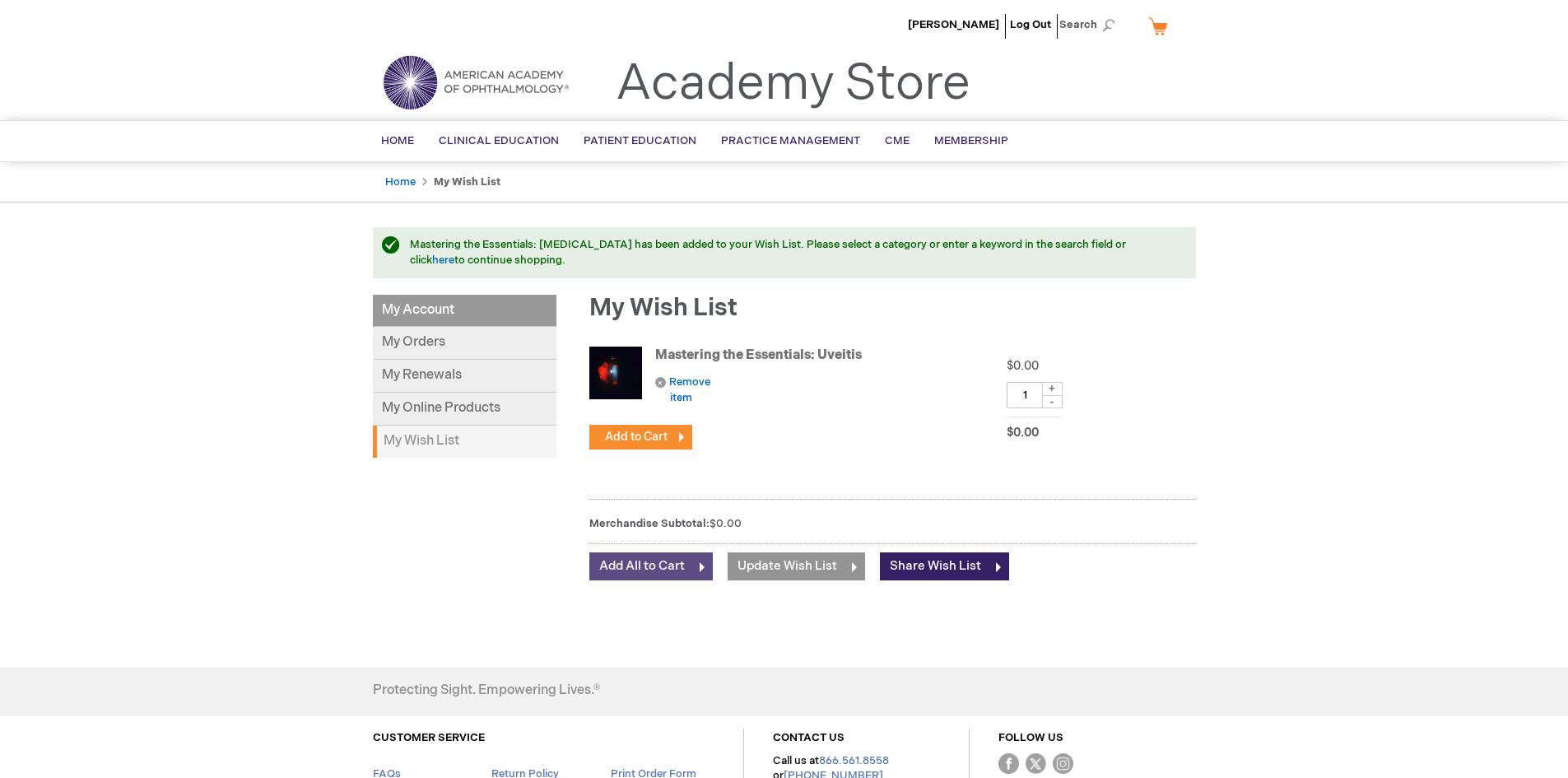
click at [658, 568] on span "Add All to Cart" at bounding box center [642, 566] width 86 height 15
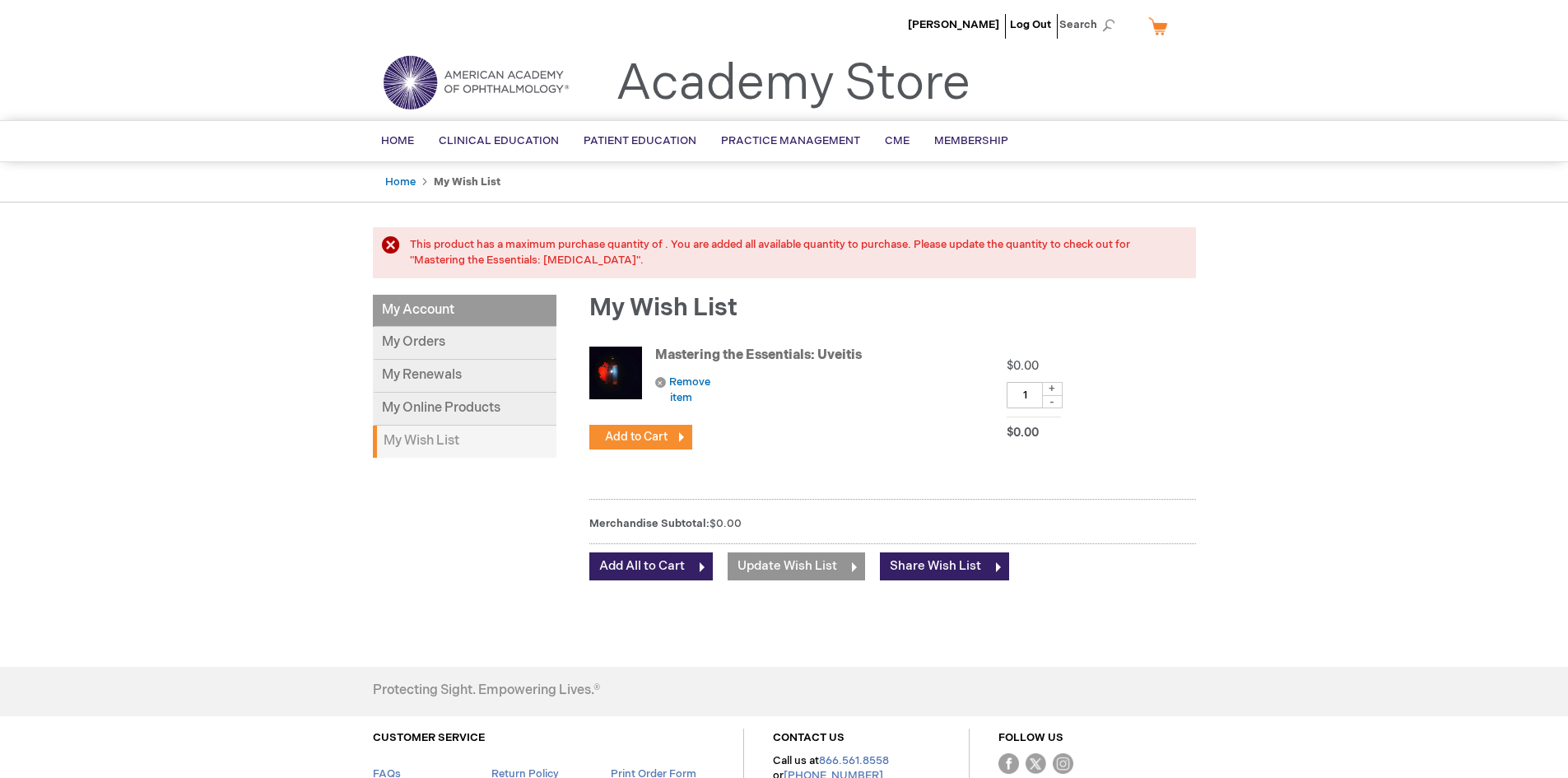
click at [410, 240] on div "This product has a maximum purchase quantity of . You are added all available q…" at bounding box center [794, 252] width 769 height 31
click at [799, 564] on span "Update Wish List" at bounding box center [787, 566] width 99 height 15
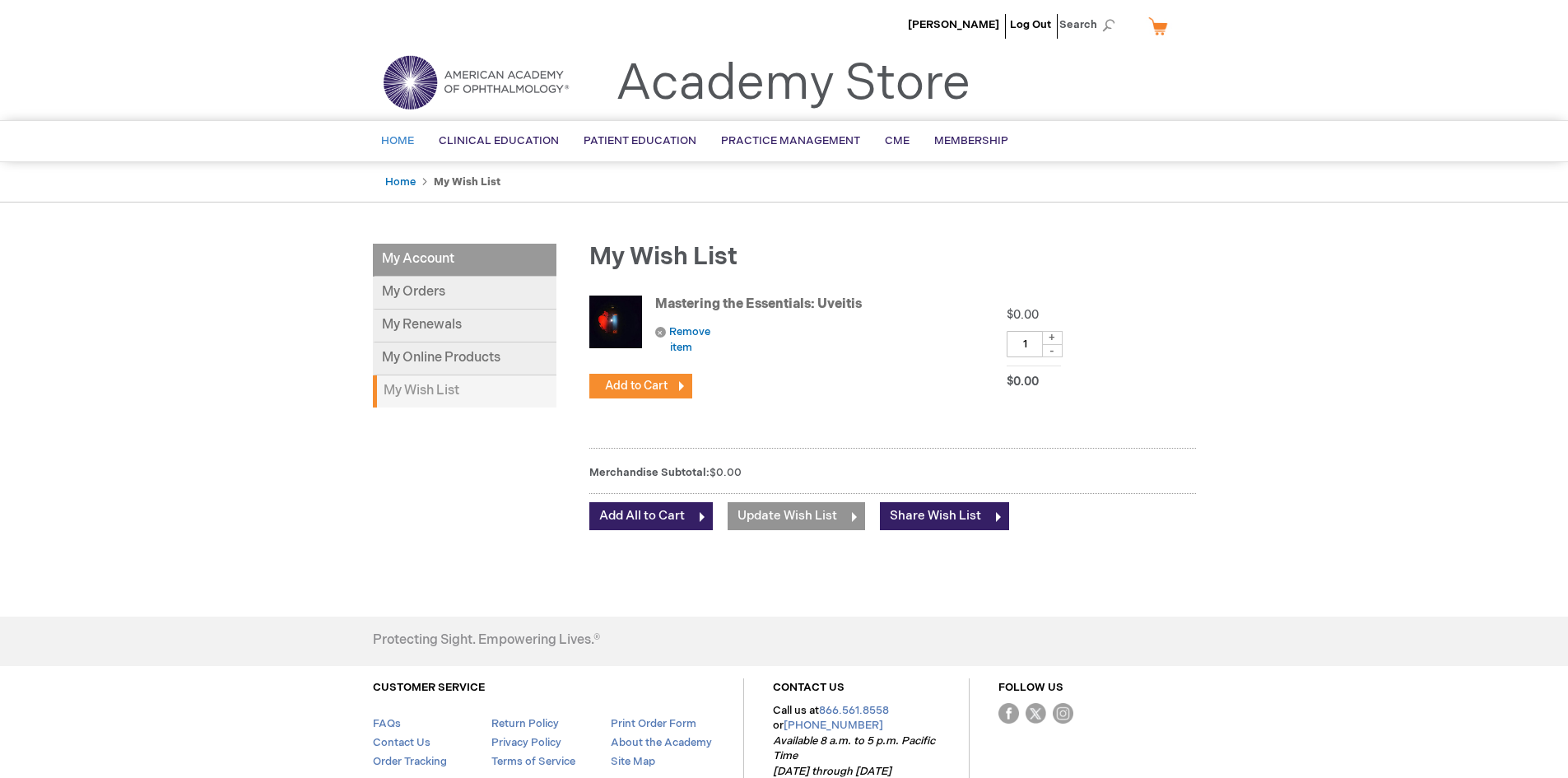
click at [407, 138] on span "Home" at bounding box center [397, 140] width 33 height 13
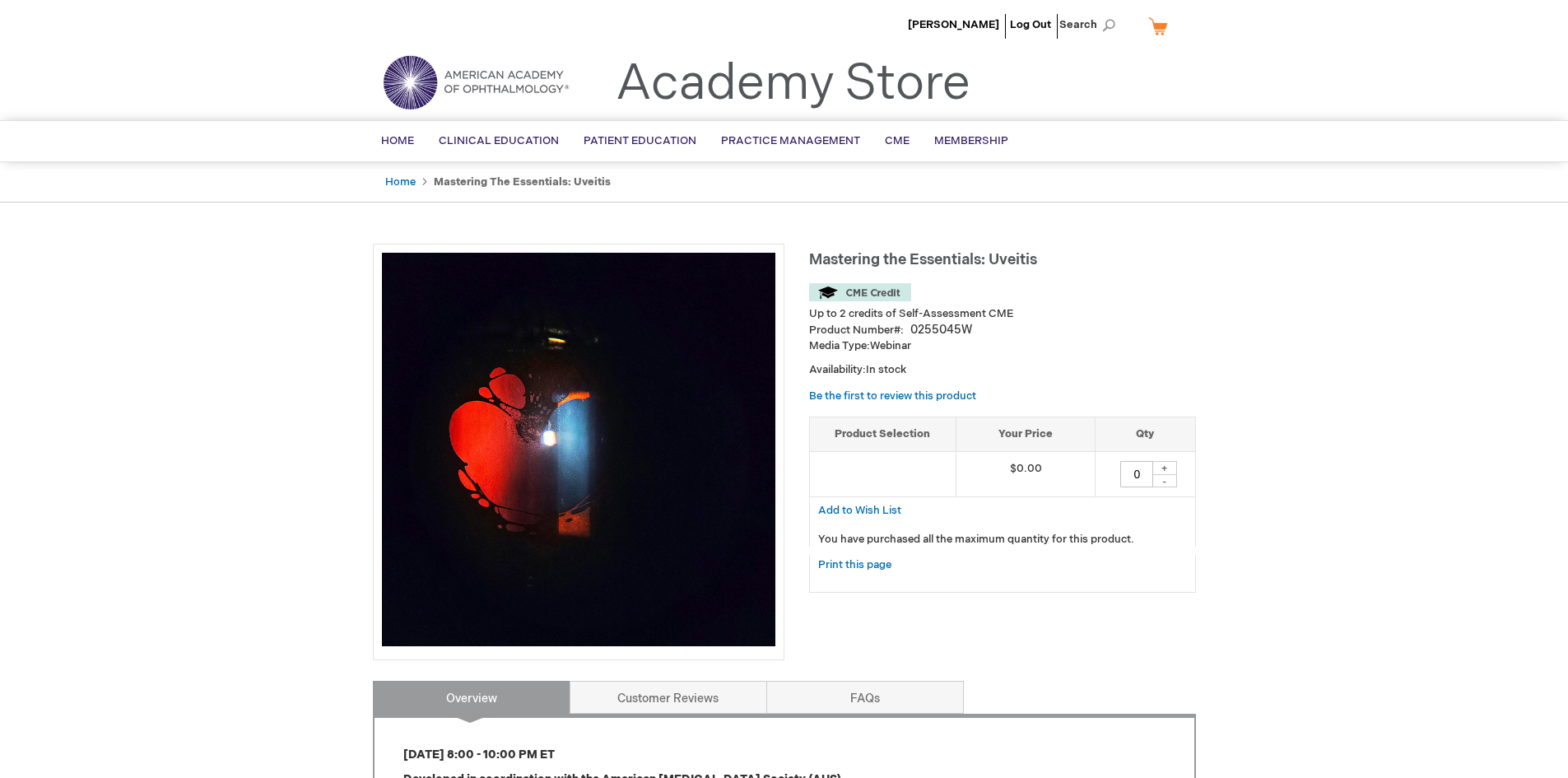
click at [1161, 466] on div "+" at bounding box center [1165, 468] width 25 height 14
click at [888, 140] on span "CME" at bounding box center [897, 140] width 25 height 13
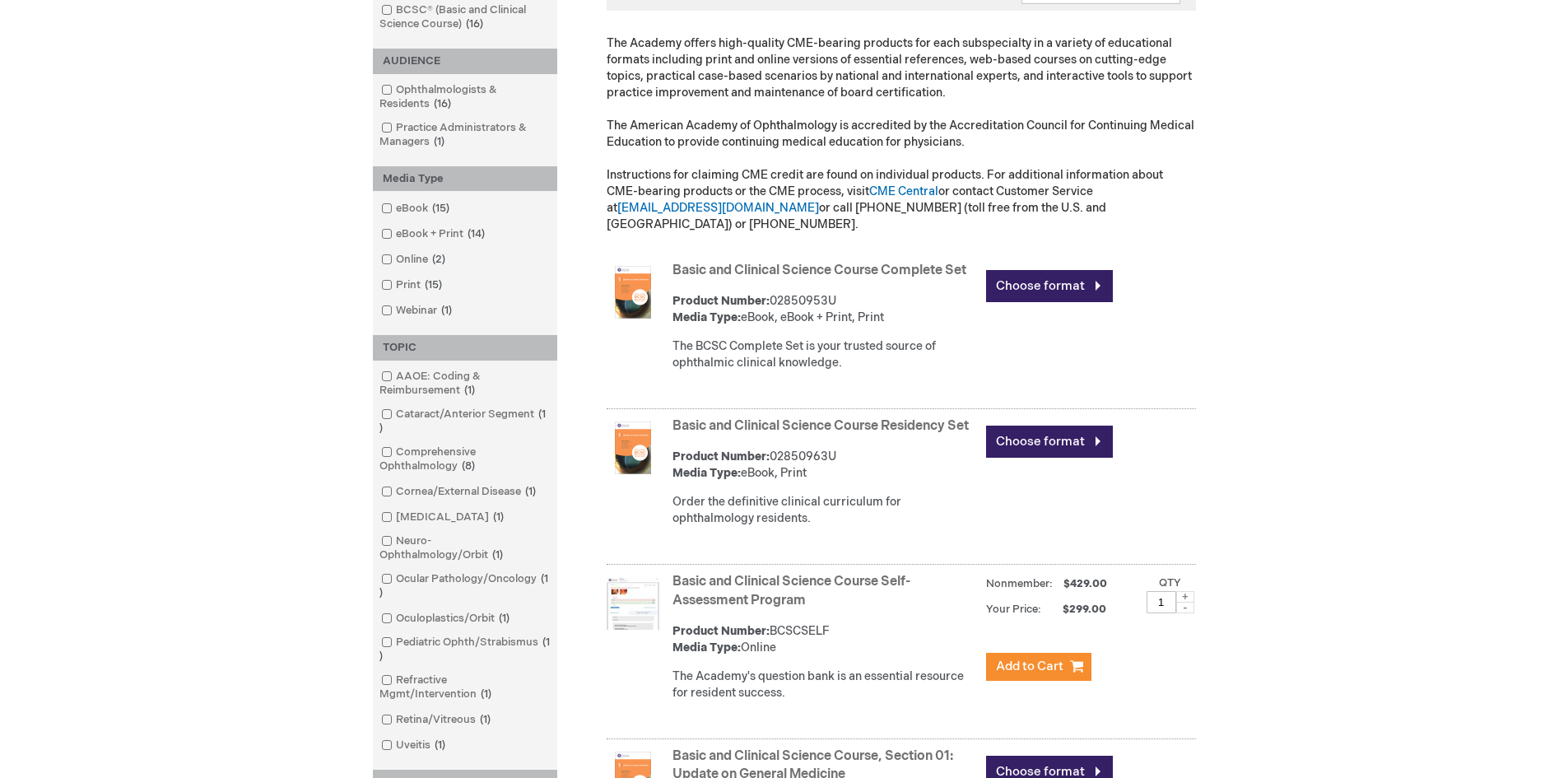
scroll to position [462, 0]
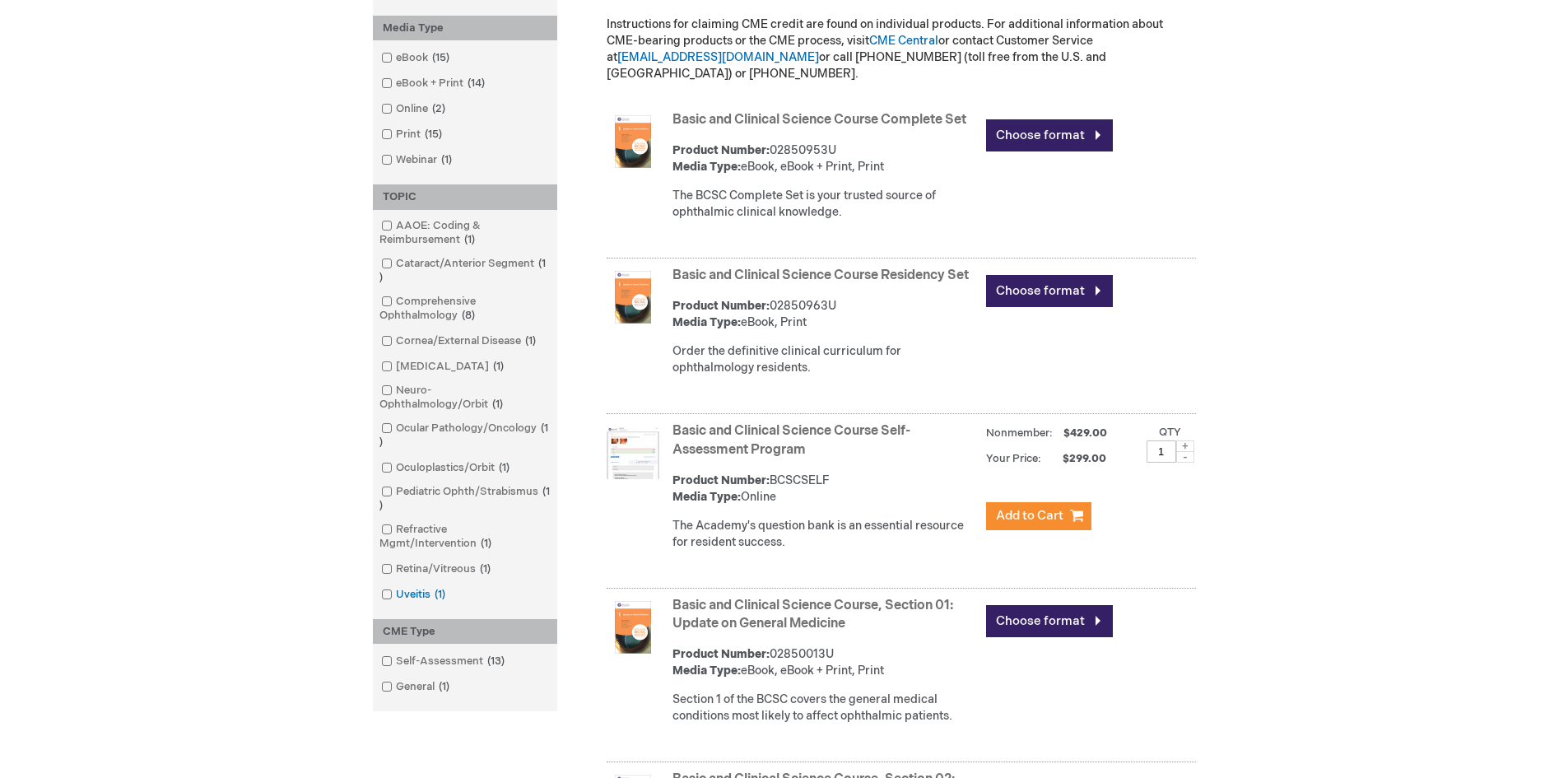
click at [396, 596] on span at bounding box center [396, 594] width 0 height 13
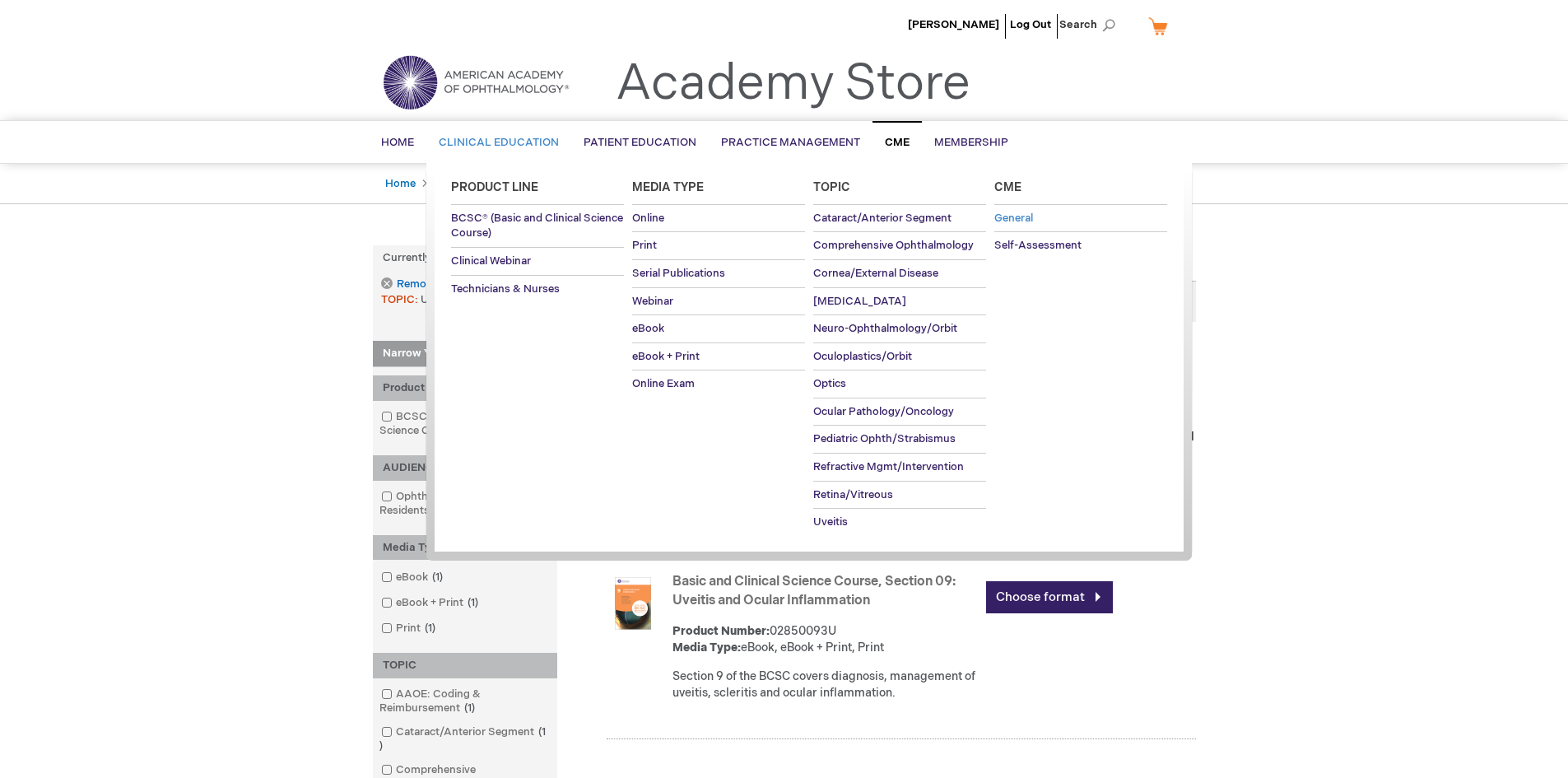
click at [1028, 213] on span "General" at bounding box center [1013, 217] width 39 height 13
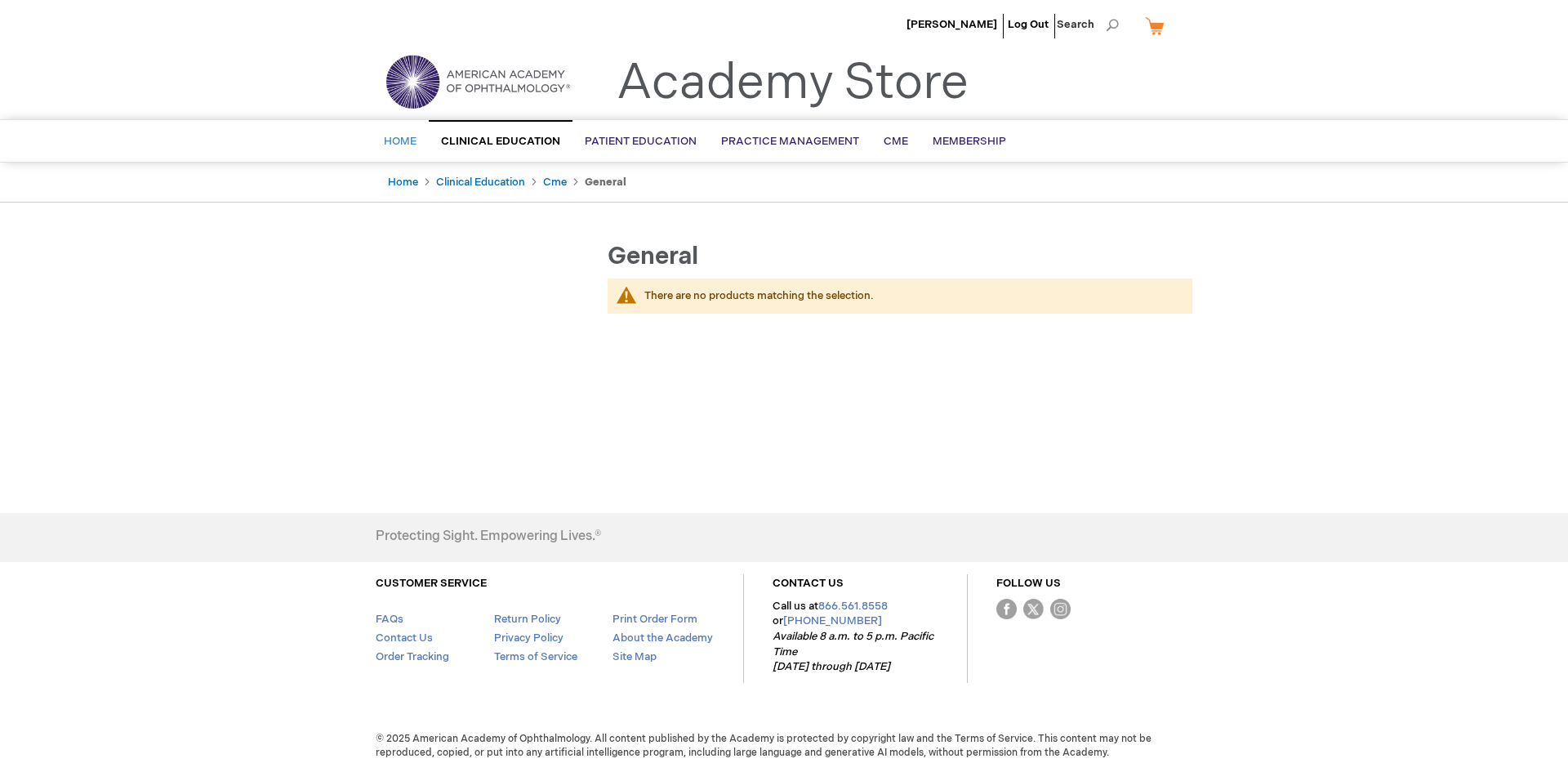
click at [404, 138] on span "Home" at bounding box center [400, 141] width 32 height 13
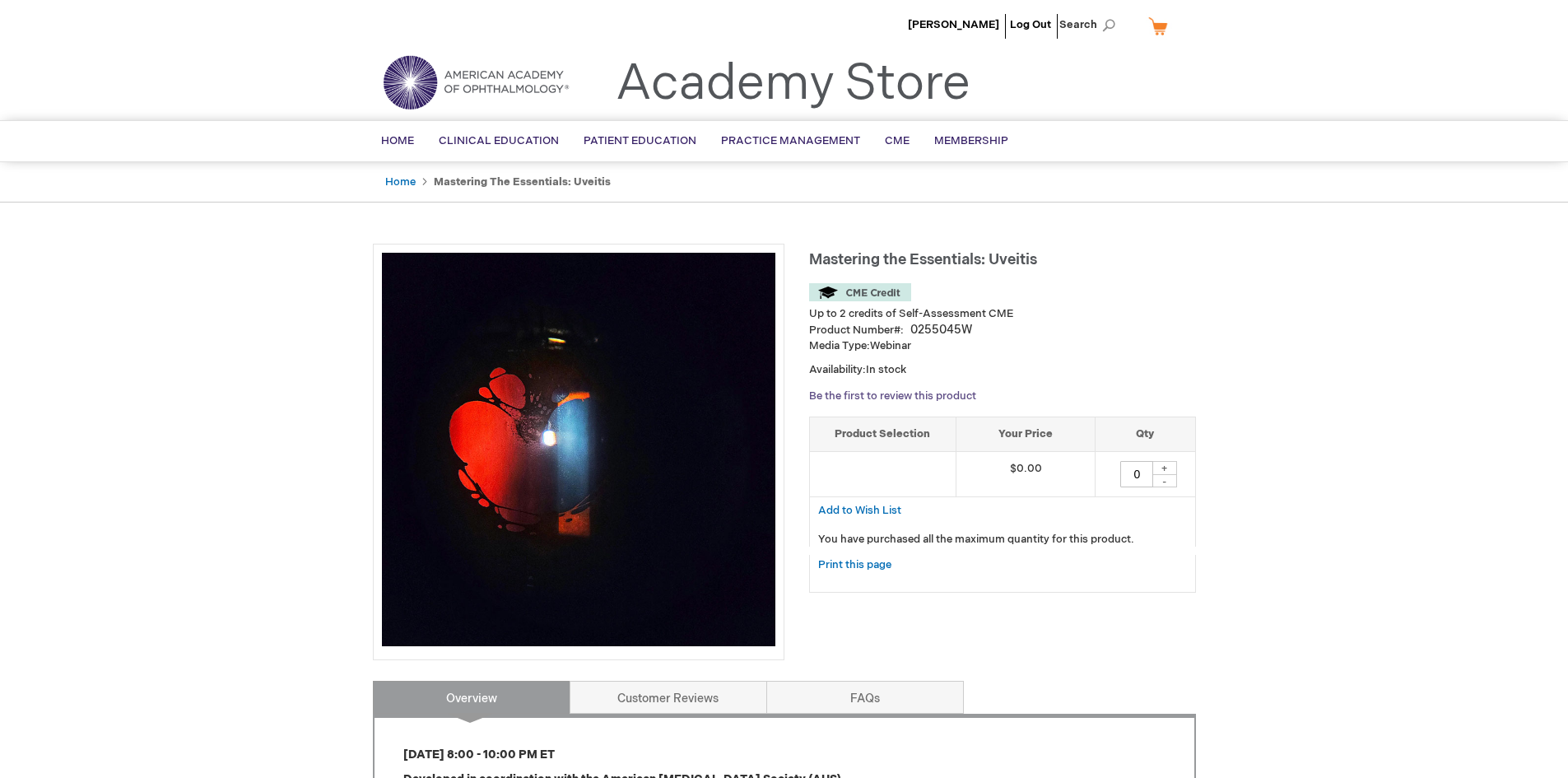
click at [911, 395] on link "Be the first to review this product" at bounding box center [892, 395] width 167 height 13
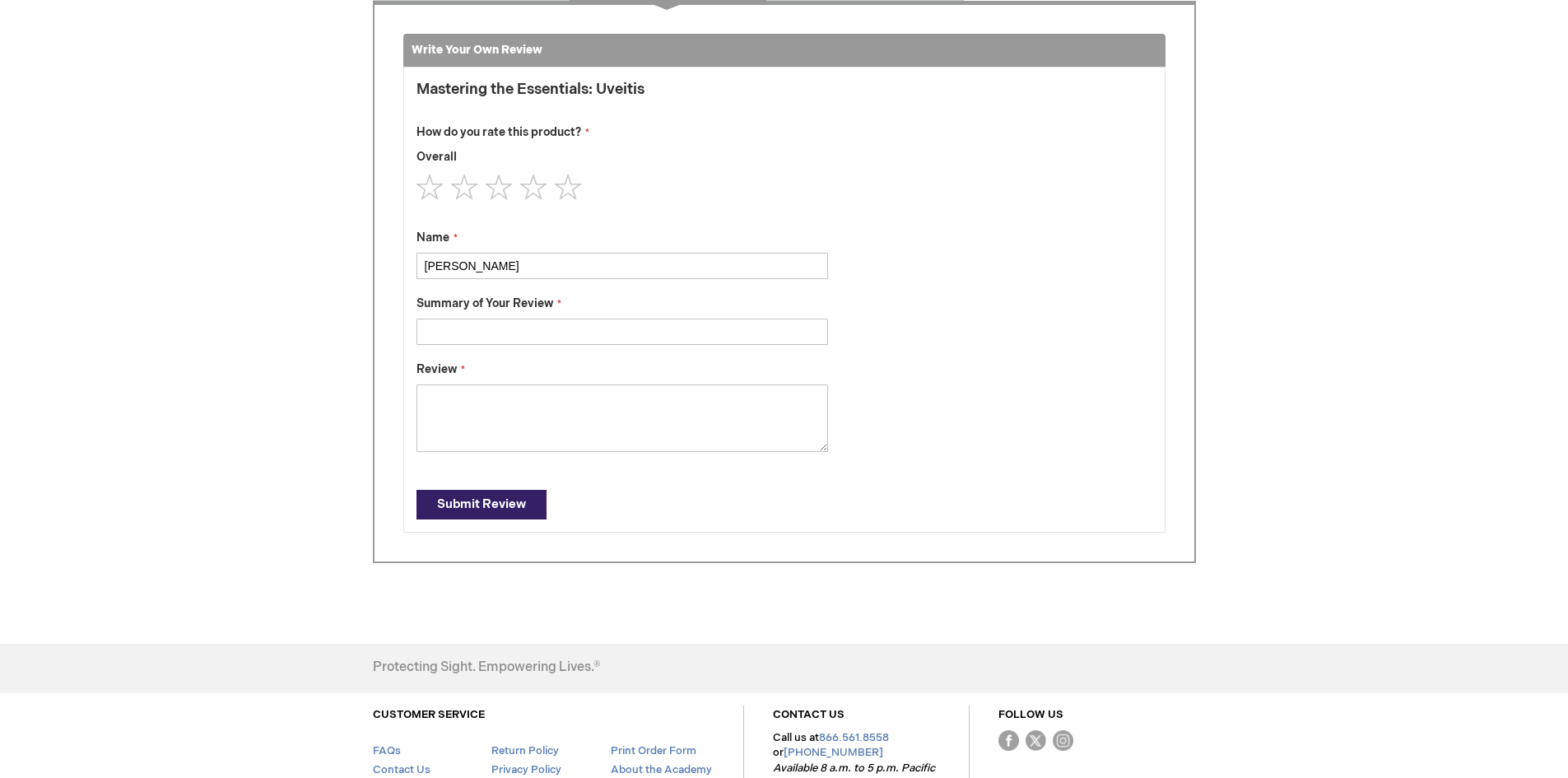
scroll to position [422, 0]
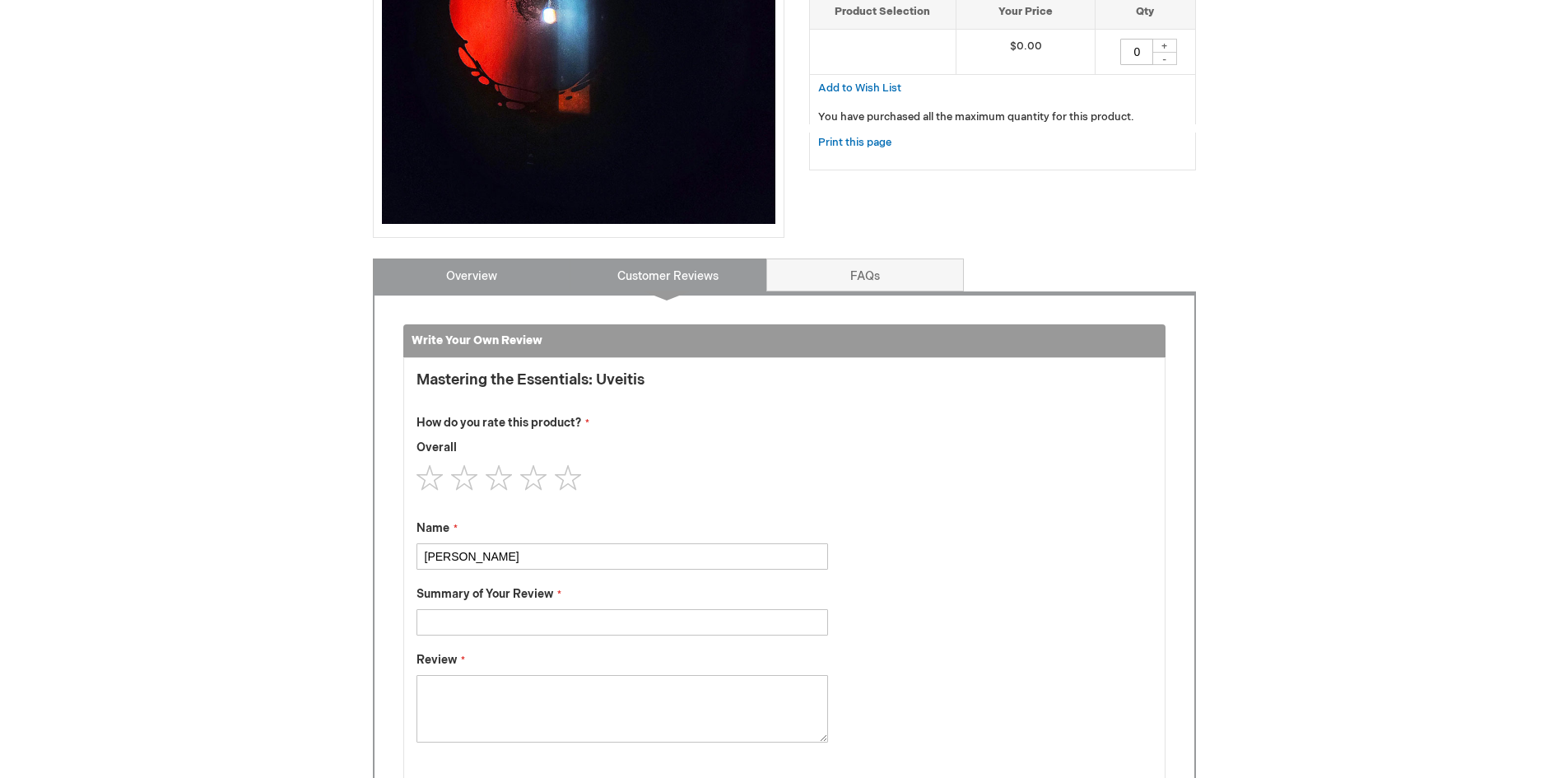
click at [498, 266] on link "Overview" at bounding box center [472, 275] width 198 height 33
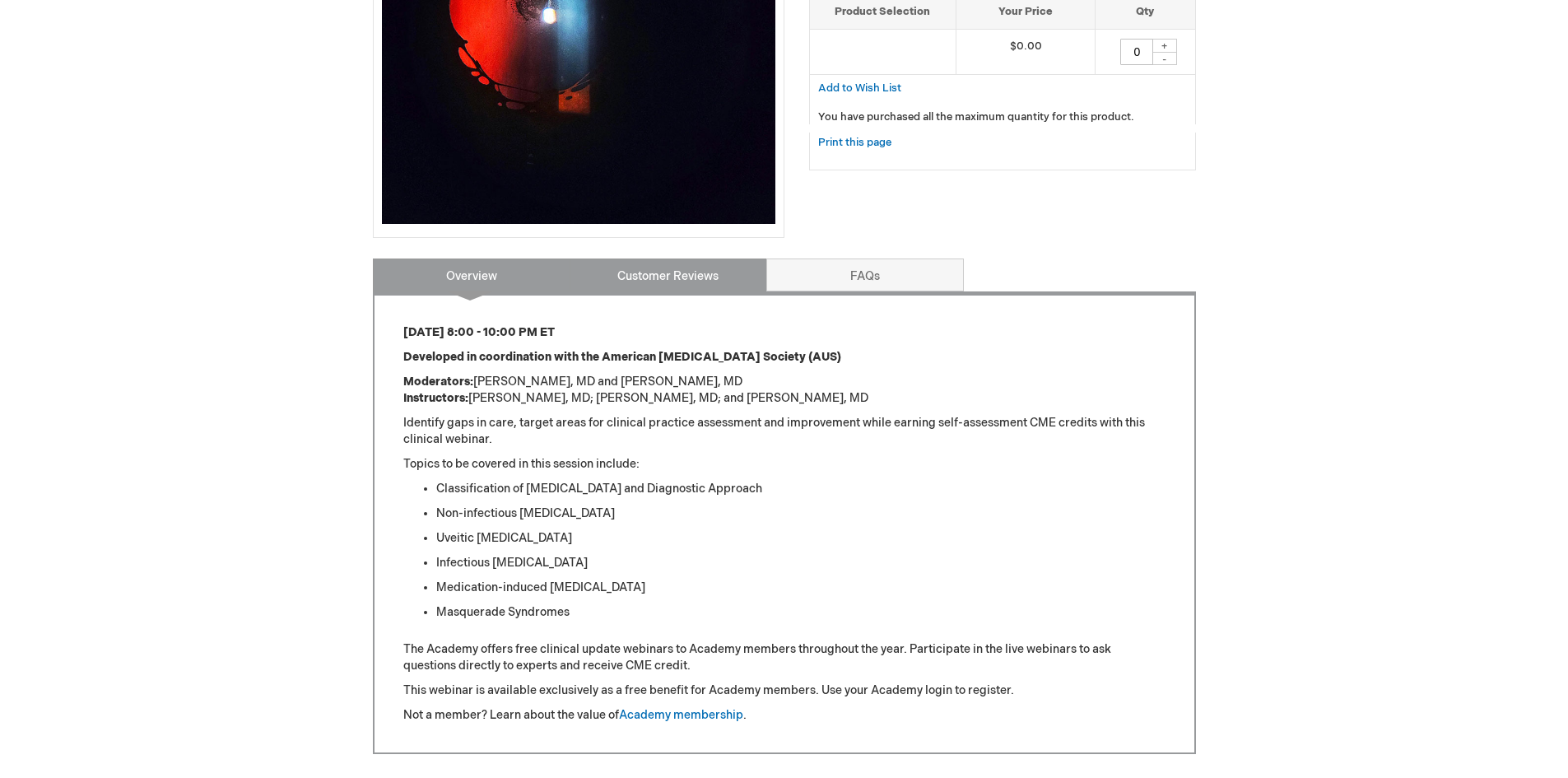
click at [658, 279] on link "Customer Reviews" at bounding box center [668, 275] width 198 height 33
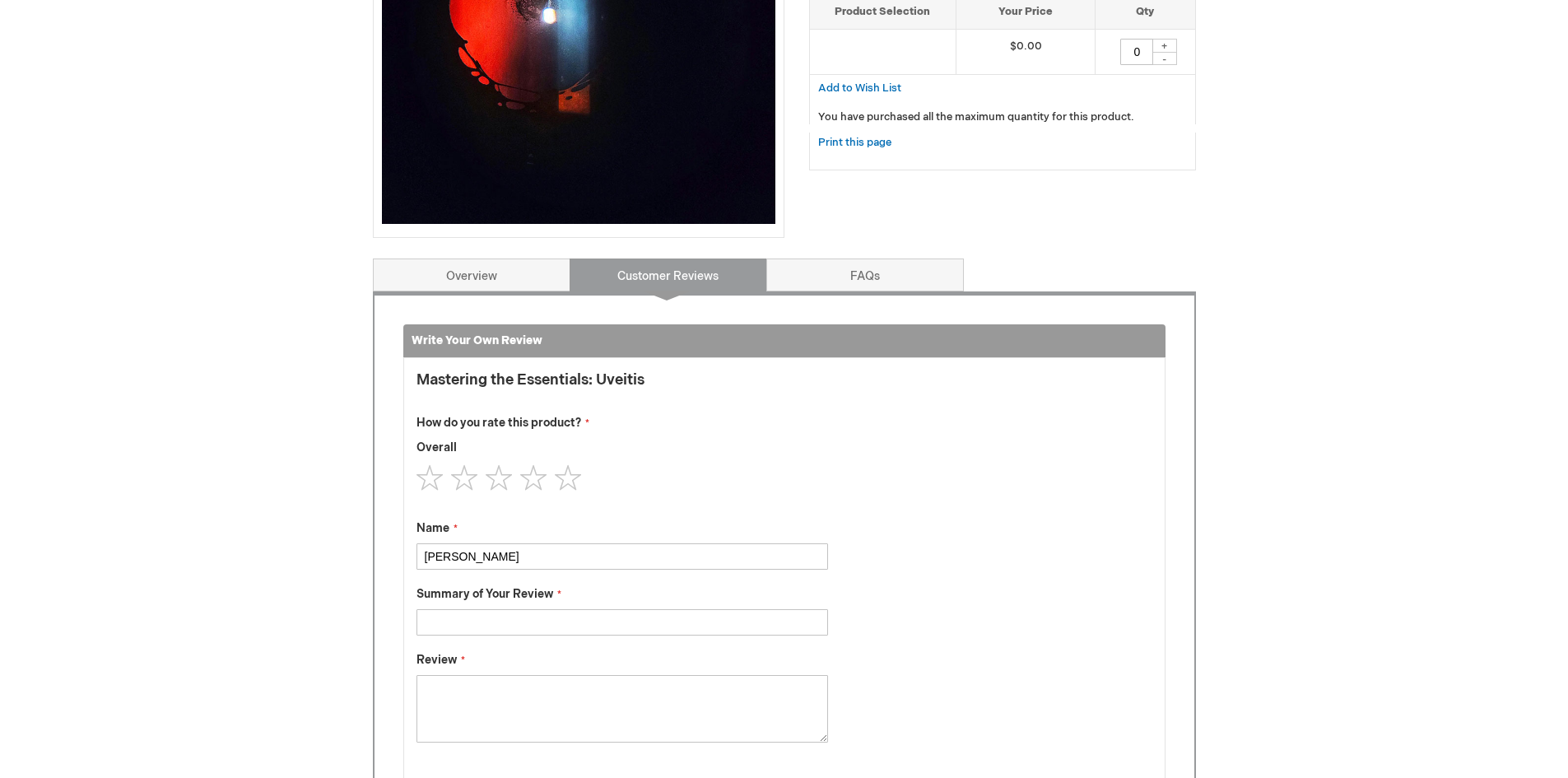
scroll to position [680, 0]
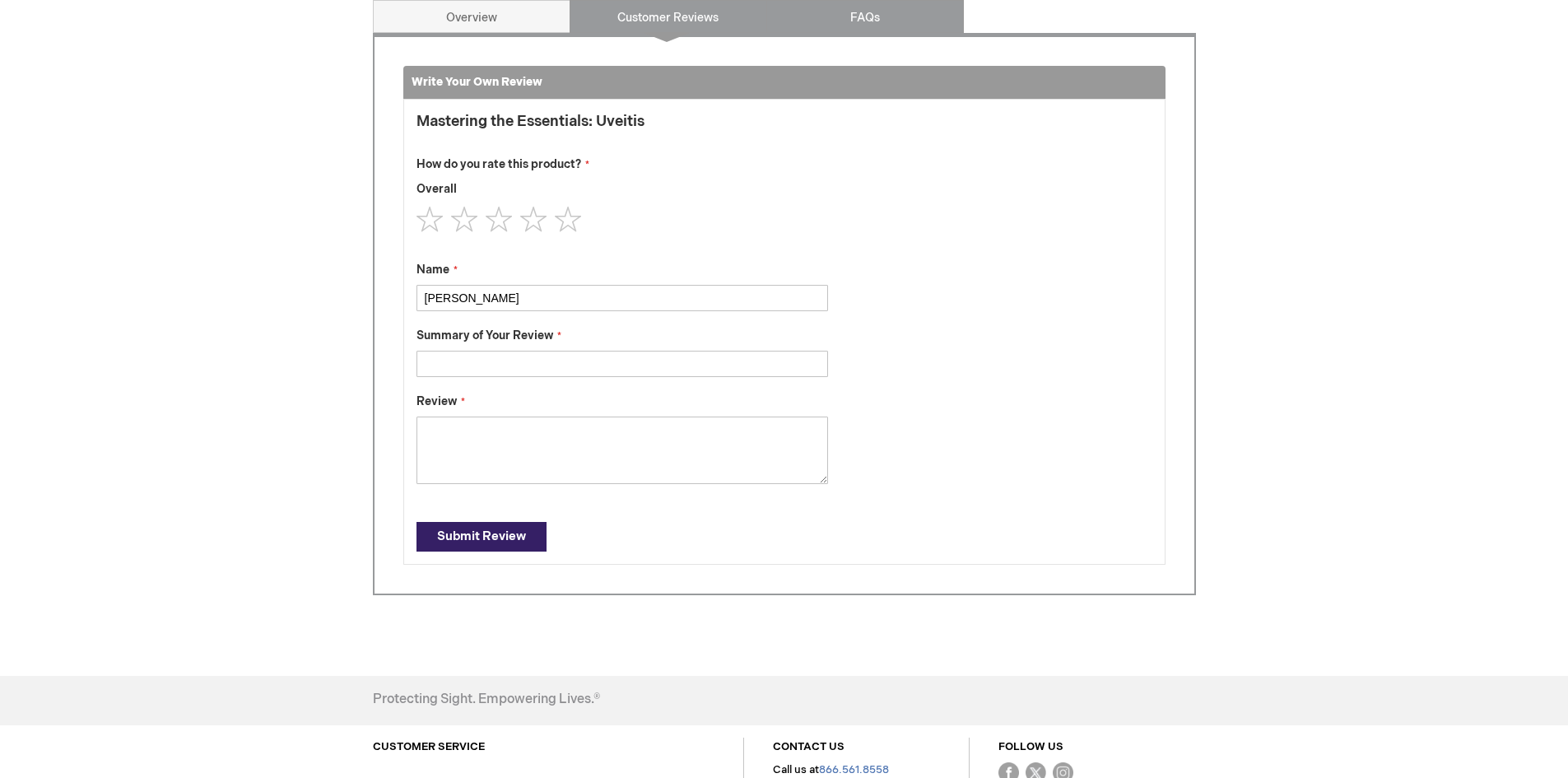
click at [864, 22] on link "FAQs" at bounding box center [864, 16] width 198 height 33
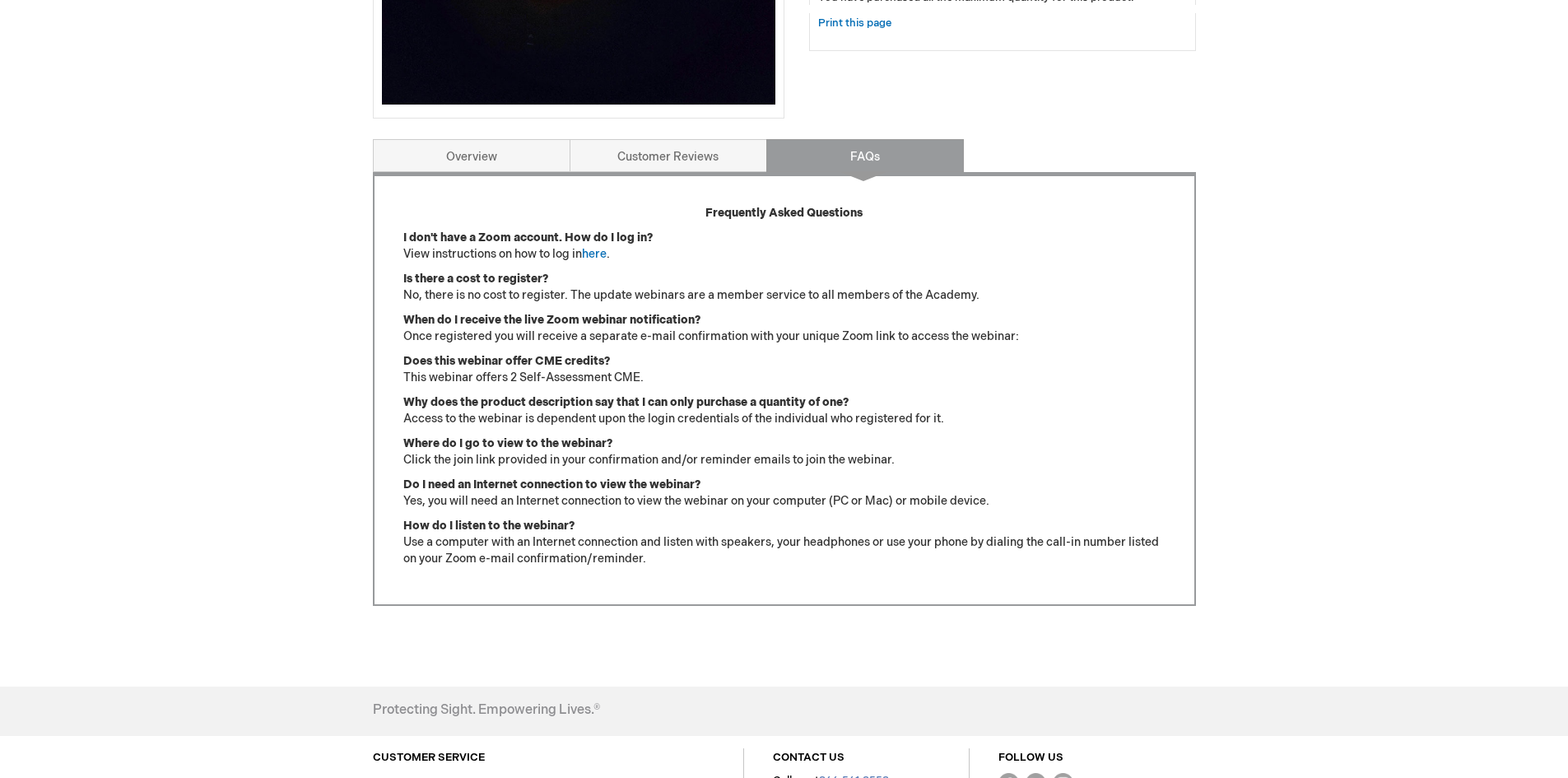
scroll to position [516, 0]
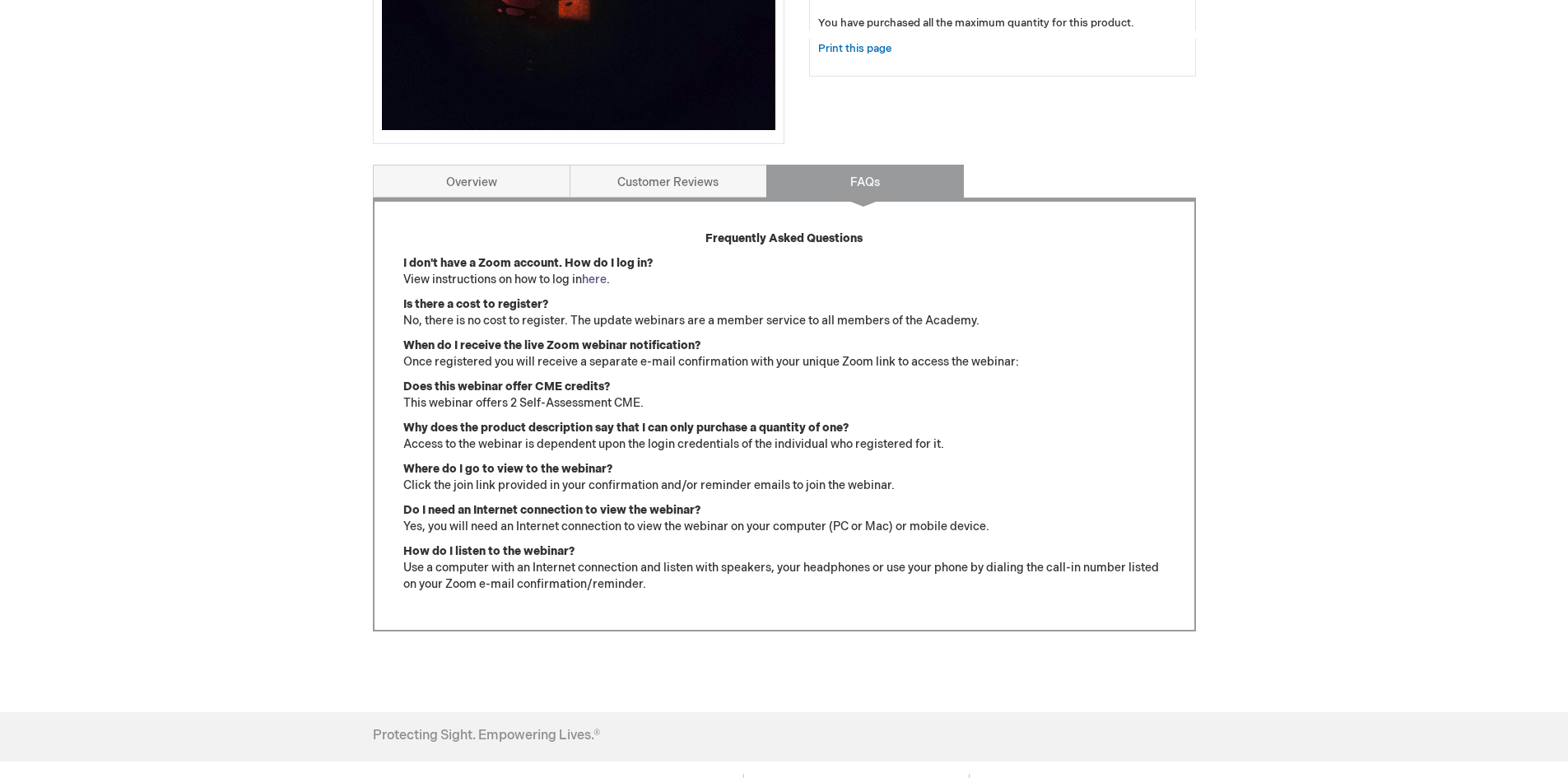
click at [593, 277] on link "here" at bounding box center [594, 279] width 25 height 14
